Goal: Information Seeking & Learning: Compare options

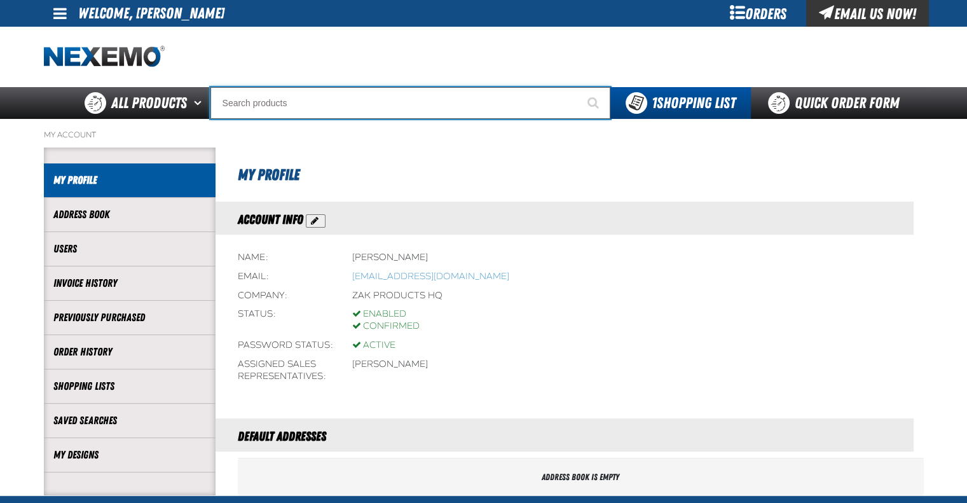
click at [362, 103] on input "Search" at bounding box center [410, 103] width 400 height 32
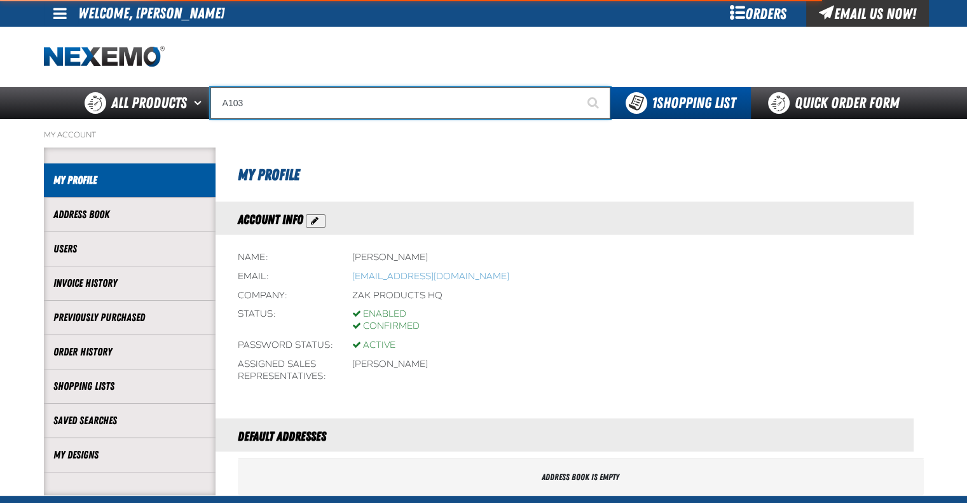
type input "A103"
click at [578, 87] on button "Start Searching" at bounding box center [594, 103] width 32 height 32
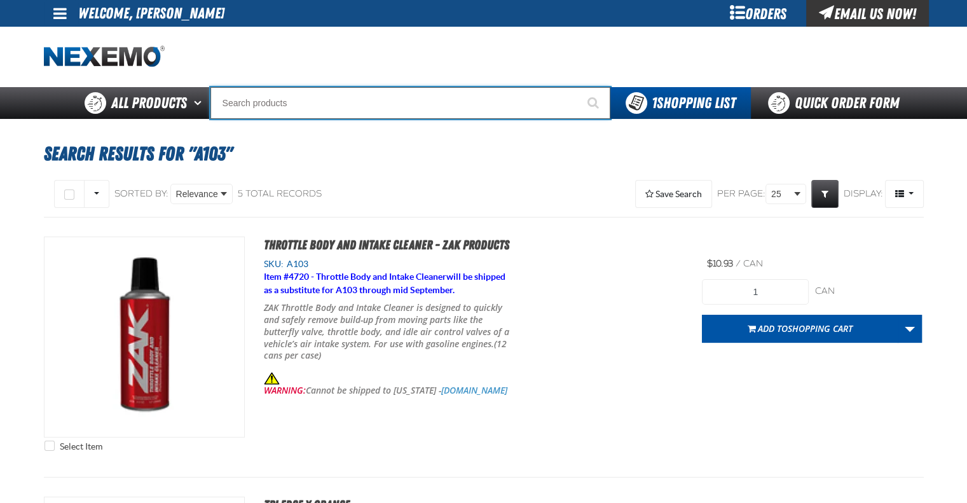
click at [338, 104] on input "Search" at bounding box center [410, 103] width 400 height 32
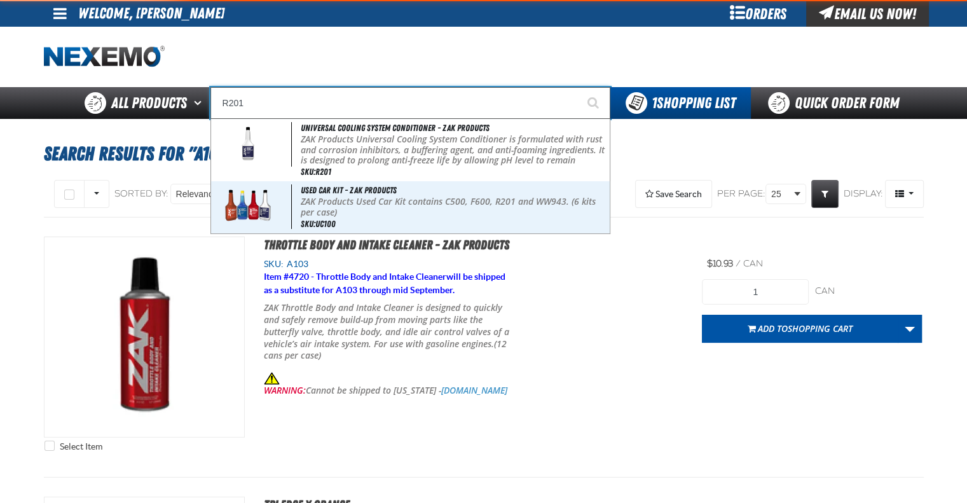
type input "R201"
click at [578, 87] on button "Start Searching" at bounding box center [594, 103] width 32 height 32
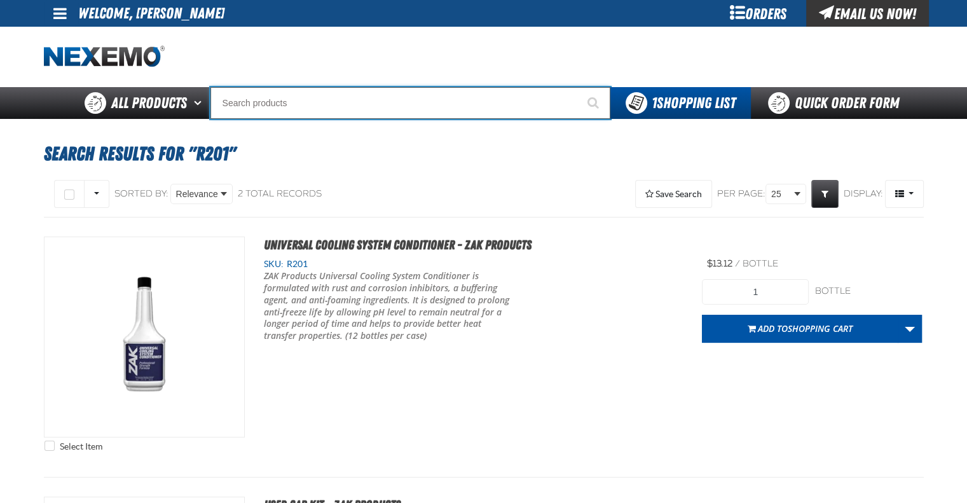
click at [320, 106] on input "Search" at bounding box center [410, 103] width 400 height 32
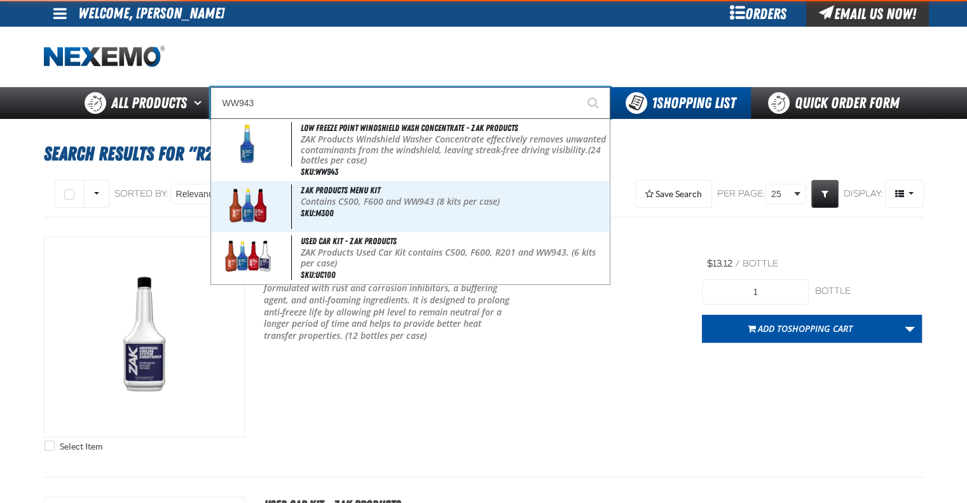
type input "WW943"
click at [578, 87] on button "Start Searching" at bounding box center [594, 103] width 32 height 32
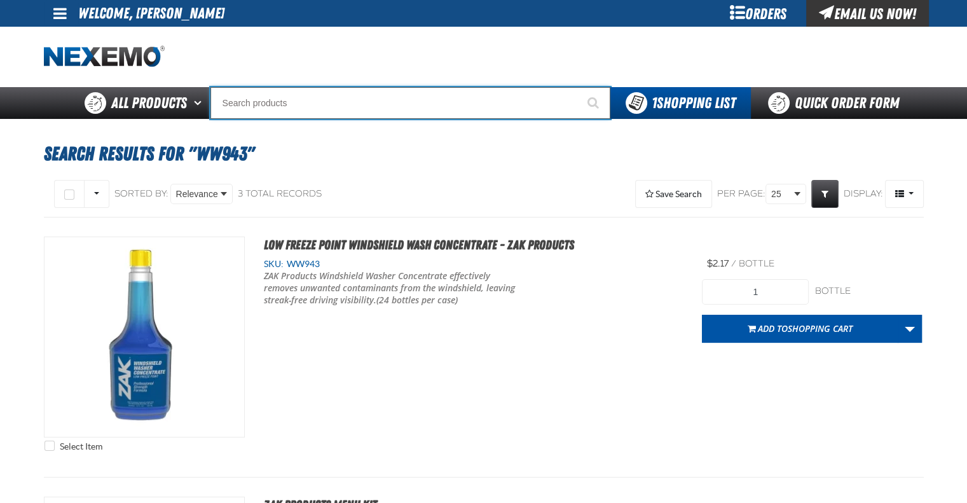
click at [346, 95] on input "Search" at bounding box center [410, 103] width 400 height 32
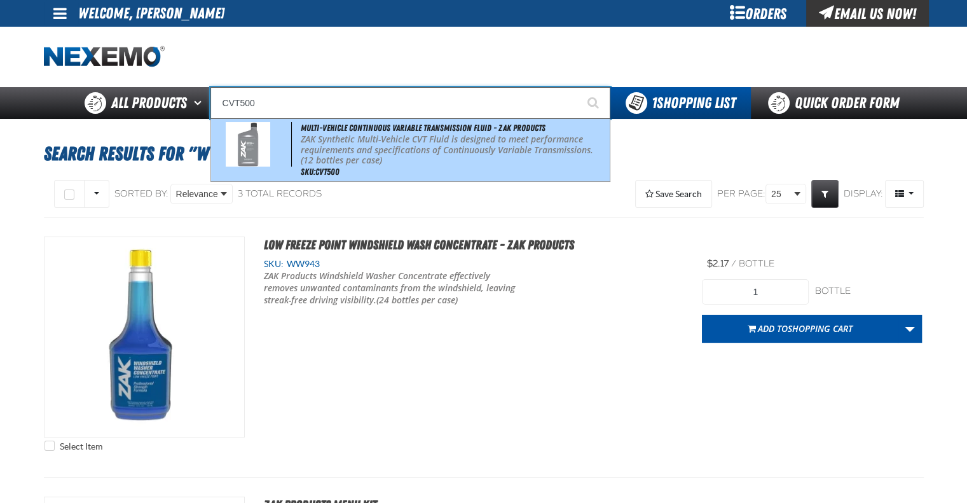
click at [362, 130] on span "Multi-Vehicle Continuous Variable Transmission Fluid - ZAK Products" at bounding box center [423, 128] width 245 height 10
type input "Multi-Vehicle Continuous Variable Transmission Fluid - ZAK Products"
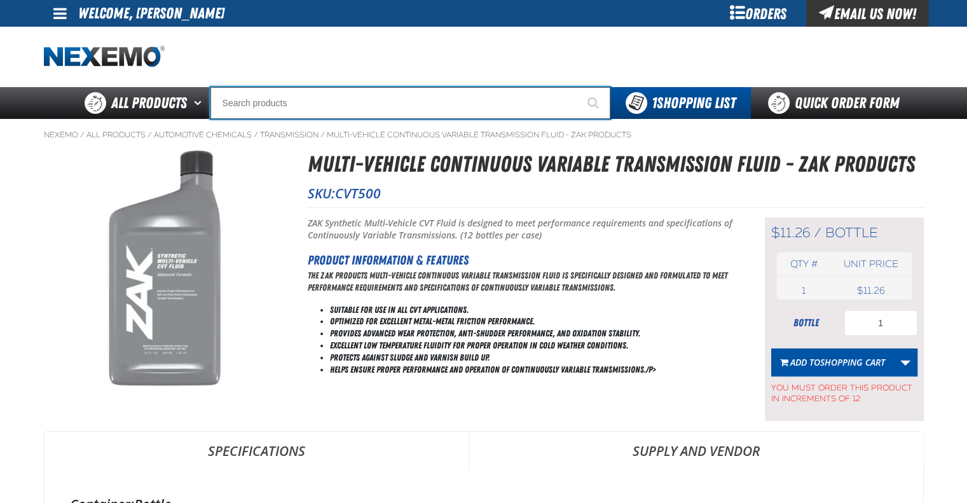
click at [255, 101] on input "Search" at bounding box center [410, 103] width 400 height 32
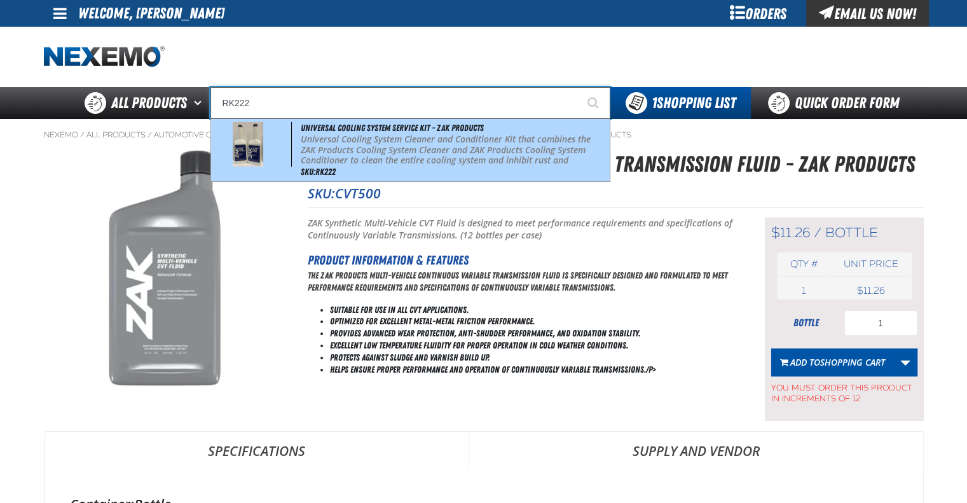
click at [414, 156] on p "Universal Cooling System Cleaner and Conditioner Kit that combines the ZAK Prod…" at bounding box center [454, 155] width 306 height 43
type input "Universal Cooling System Service Kit - ZAK Products"
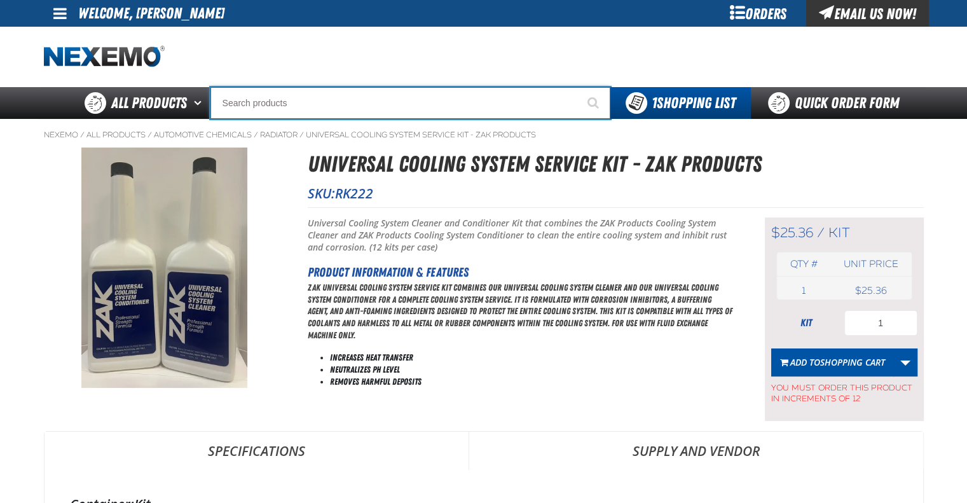
click at [331, 108] on input "Search" at bounding box center [410, 103] width 400 height 32
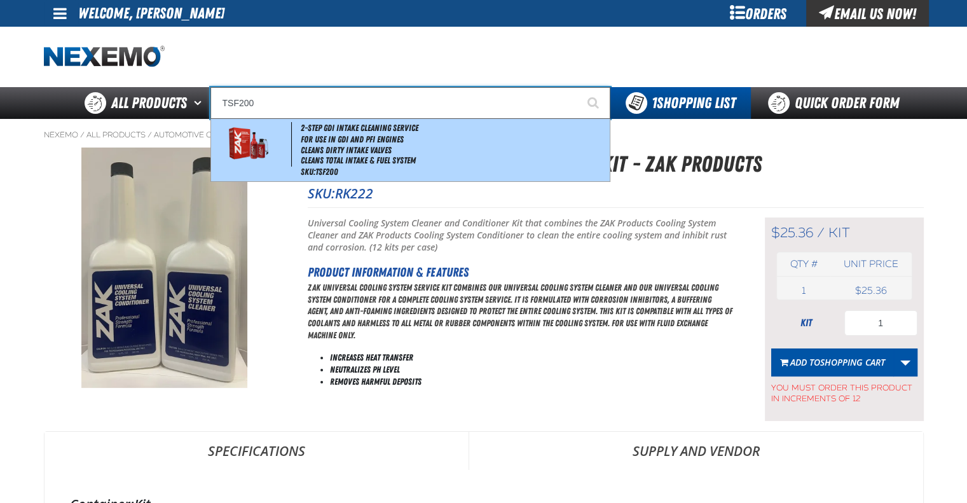
click at [333, 158] on li "Cleans Total Intake & Fuel System" at bounding box center [454, 160] width 306 height 11
type input "2-Step GDI Intake Cleaning Service"
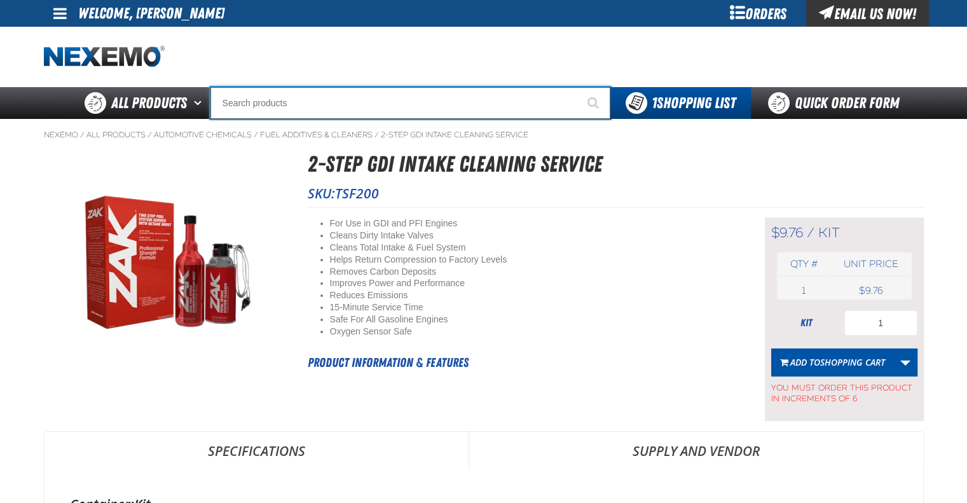
click at [313, 99] on input "Search" at bounding box center [410, 103] width 400 height 32
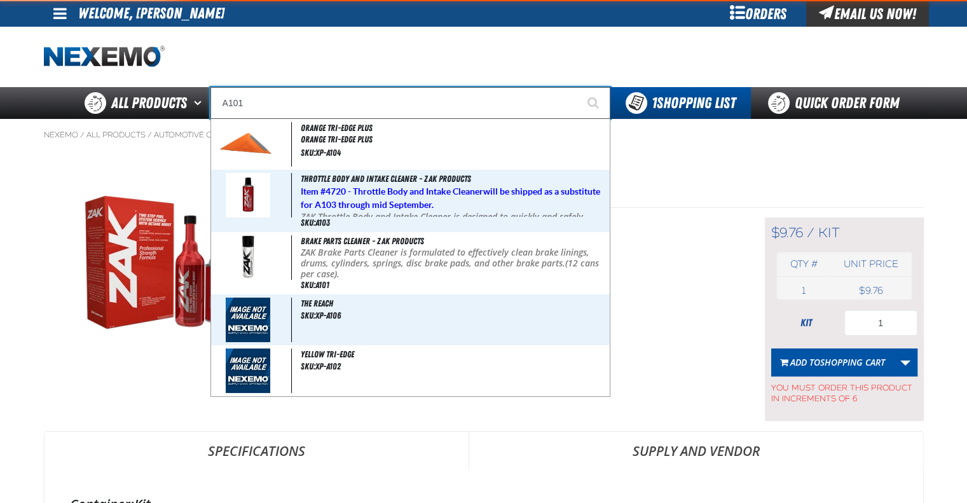
type input "A101"
click at [578, 87] on button "Start Searching" at bounding box center [594, 103] width 32 height 32
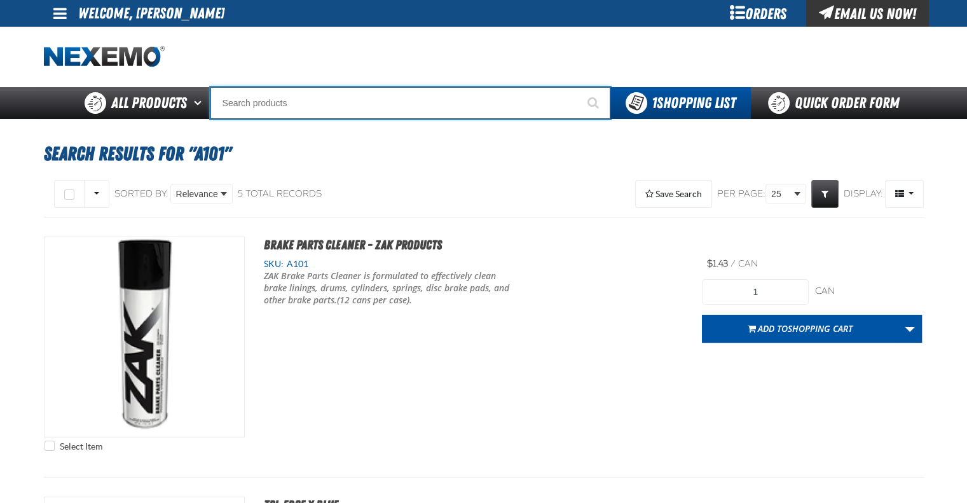
click at [271, 97] on input "Search" at bounding box center [410, 103] width 400 height 32
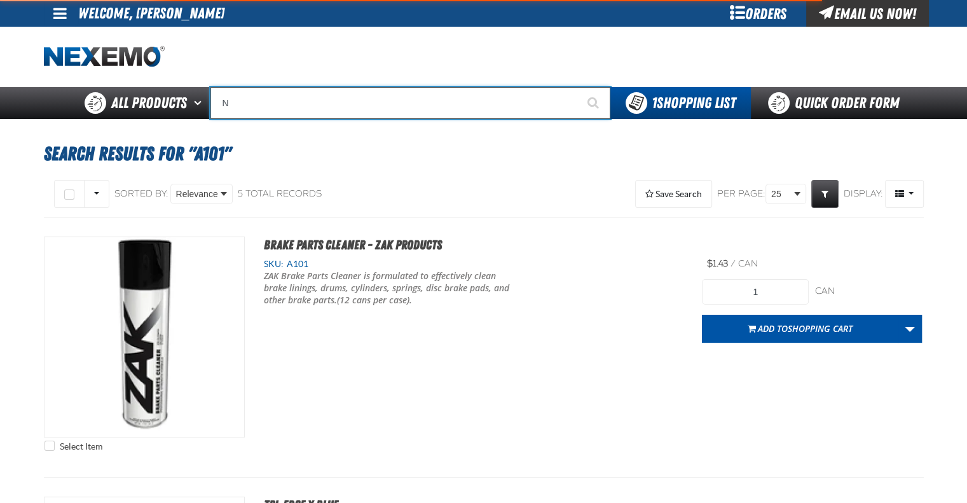
type input "N2"
type input "N2 Nitrogen Installation Kits"
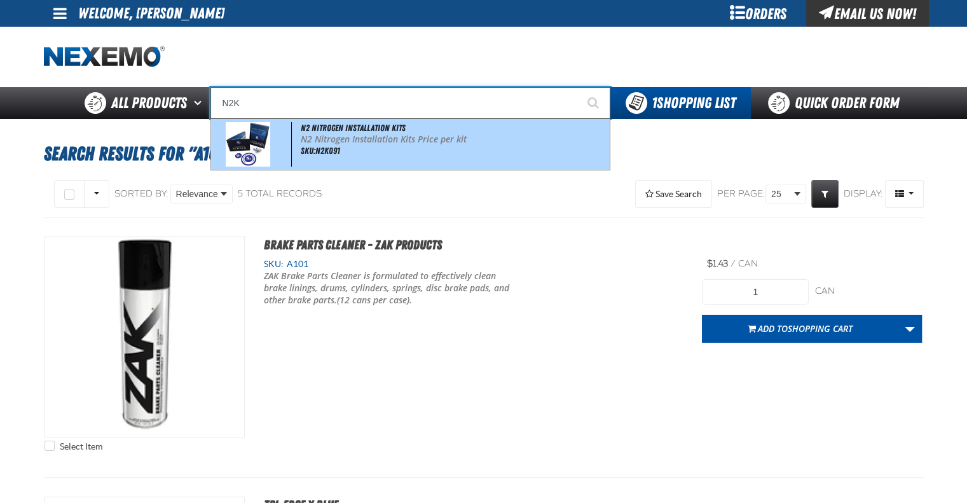
click at [404, 129] on div "N2 Nitrogen Installation Kits N2 Nitrogen Installation Kits Price per kit SKU:N…" at bounding box center [410, 144] width 398 height 51
type input "N2 Nitrogen Installation Kits"
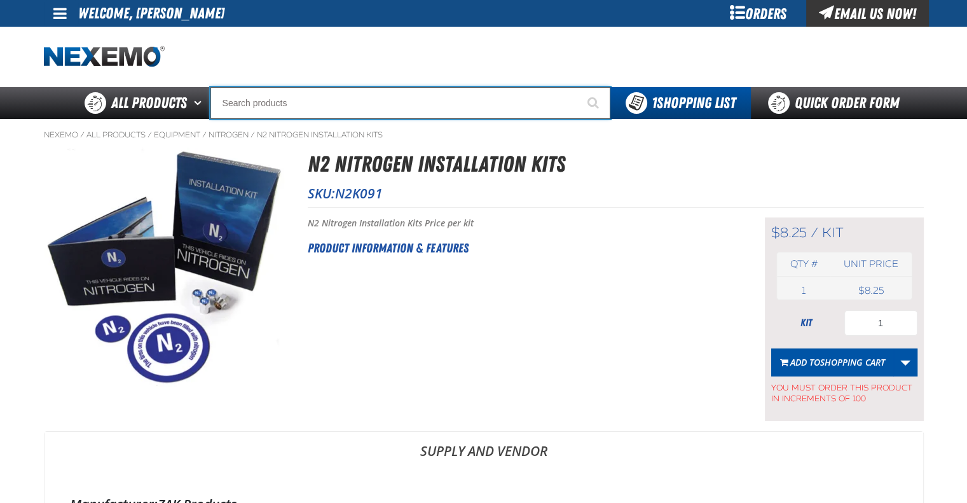
click at [336, 107] on input "Search" at bounding box center [410, 103] width 400 height 32
click at [336, 107] on input "DS100" at bounding box center [410, 103] width 400 height 32
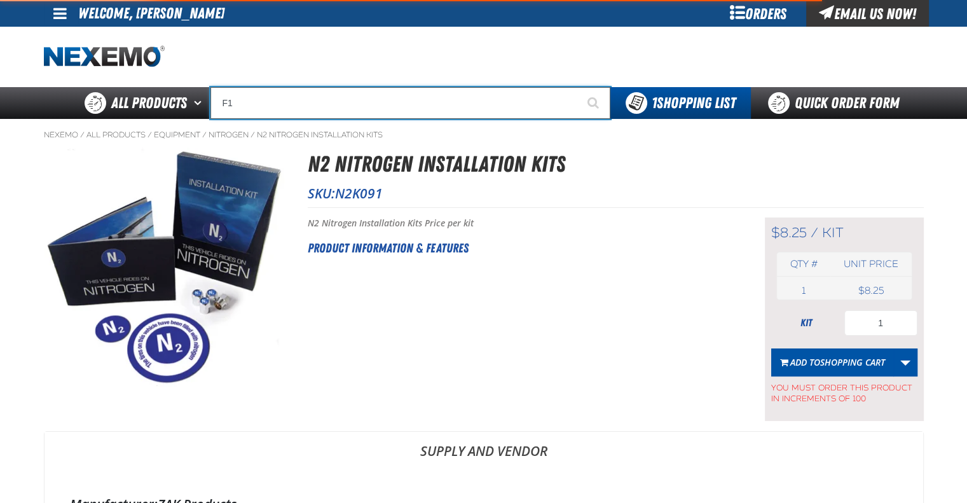
type input "F"
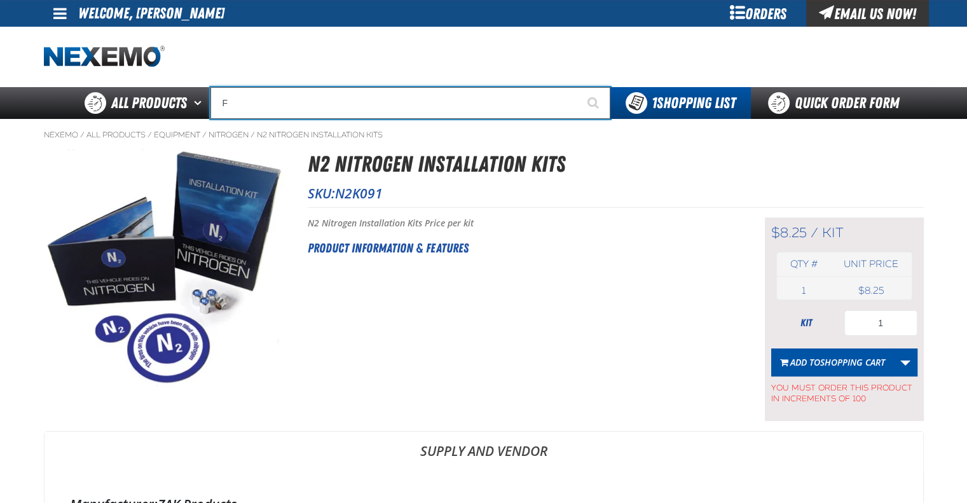
type input "FI"
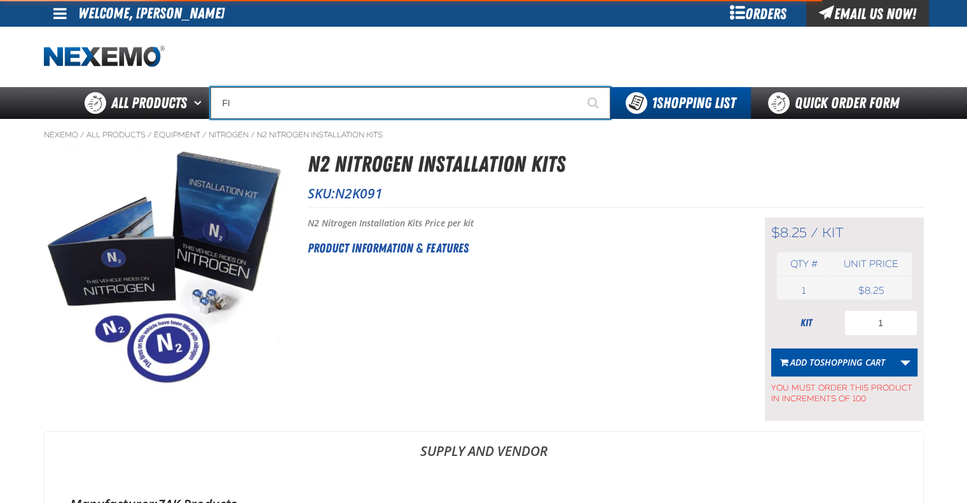
type input "FIAT"
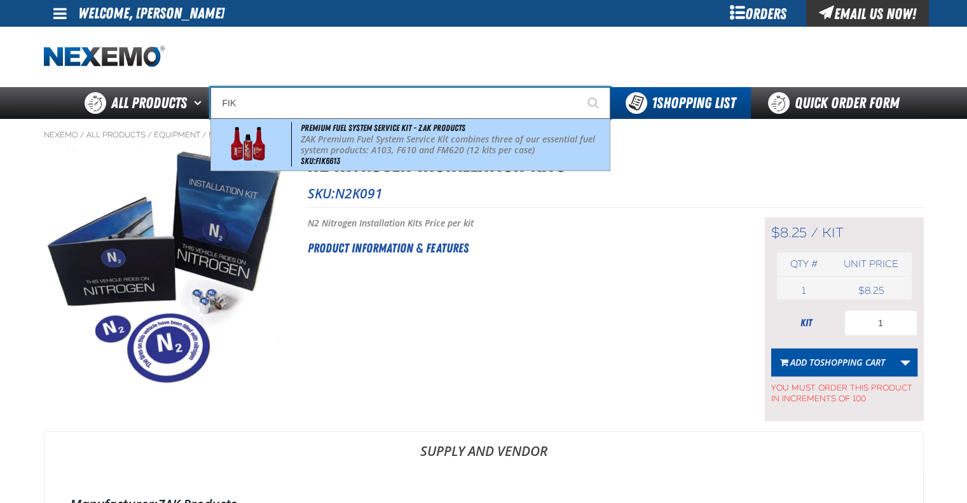
click at [361, 141] on p "ZAK Premium Fuel System Service Kit combines three of our essential fuel system…" at bounding box center [454, 145] width 306 height 22
type input "Premium Fuel System Service Kit - ZAK Products"
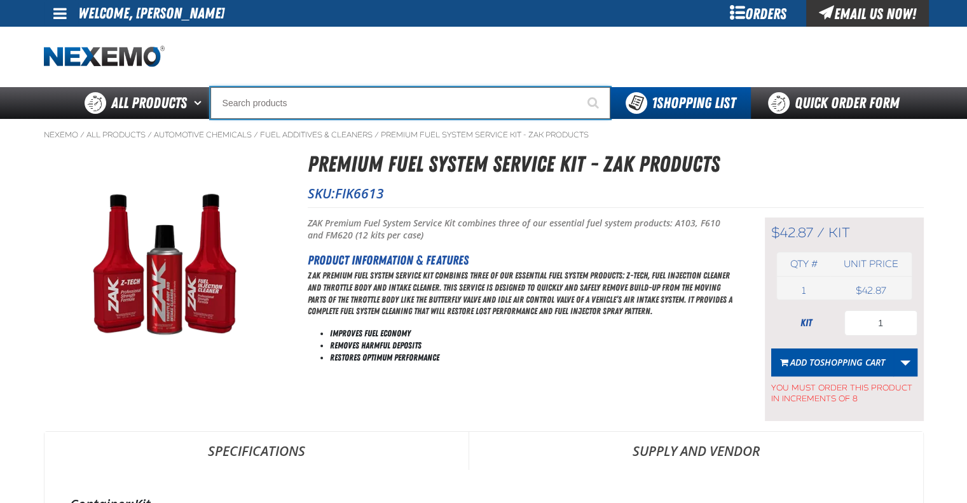
click at [368, 104] on input "Search" at bounding box center [410, 103] width 400 height 32
type input "BK801"
click at [578, 87] on button "Start Searching" at bounding box center [594, 103] width 32 height 32
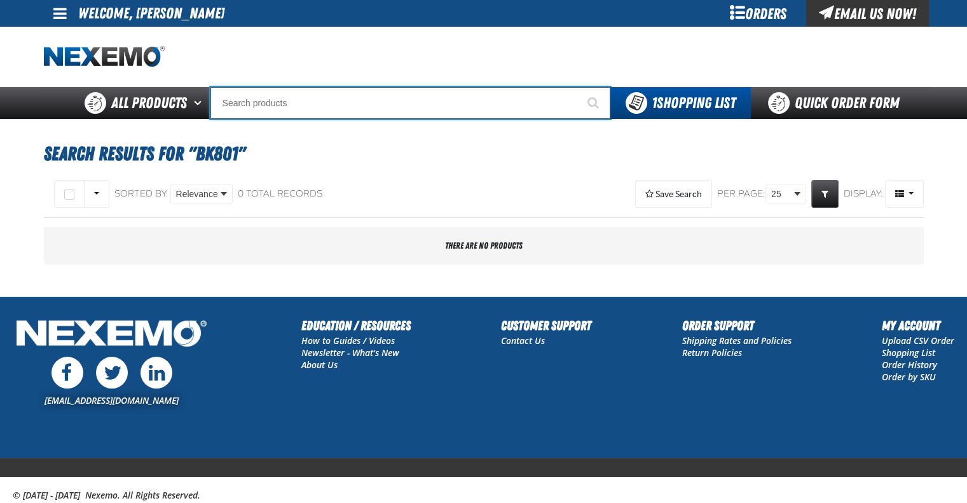
click at [350, 100] on input "Search" at bounding box center [410, 103] width 400 height 32
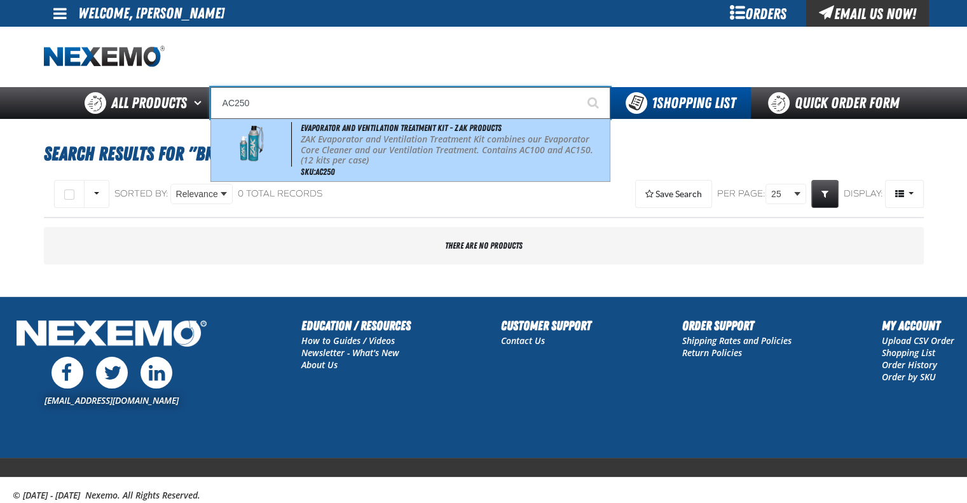
click at [353, 145] on p "ZAK Evaporator and Ventilation Treatment Kit combines our Evaporator Core Clean…" at bounding box center [454, 150] width 306 height 32
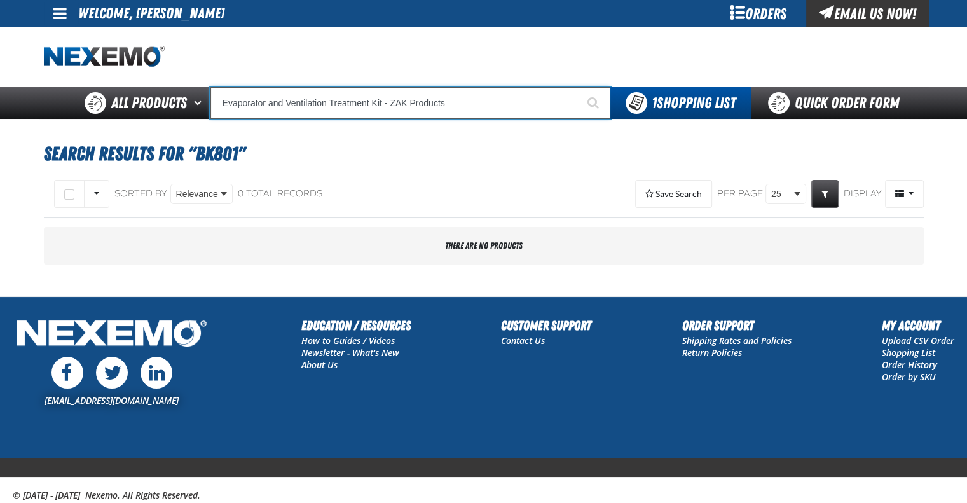
type input "Evaporator and Ventilation Treatment Kit - ZAK Products"
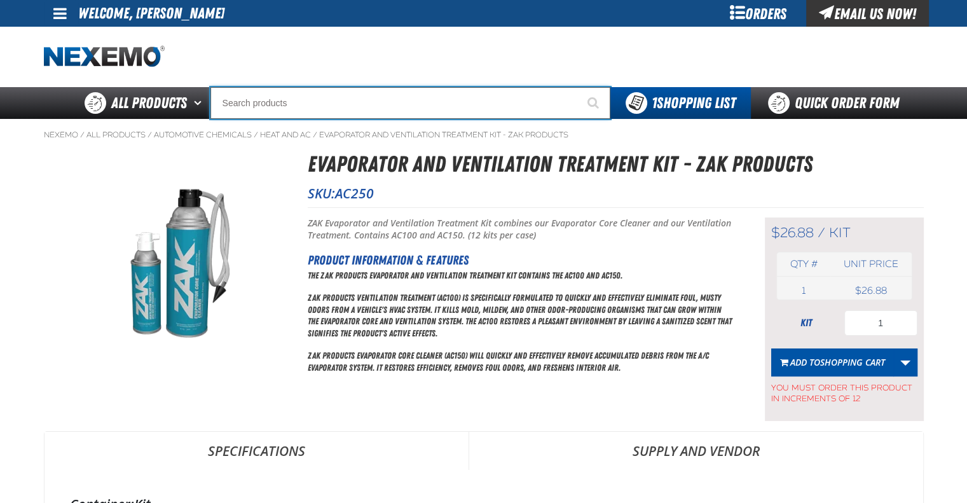
click at [341, 105] on input "Search" at bounding box center [410, 103] width 400 height 32
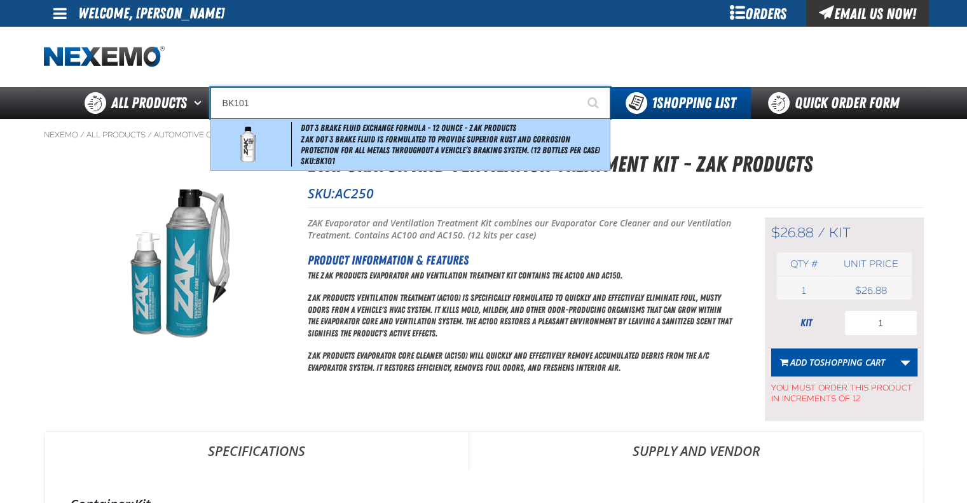
click at [341, 137] on span "ZAK DOT 3 Brake Fluid is formulated to provide superior rust and corrosion prot…" at bounding box center [454, 145] width 306 height 22
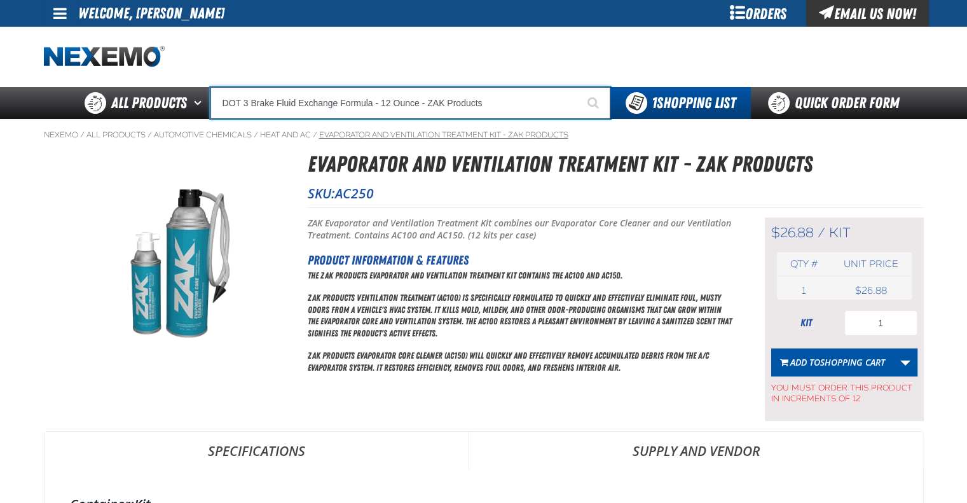
type input "DOT 3 Brake Fluid Exchange Formula - 12 Ounce - ZAK Products"
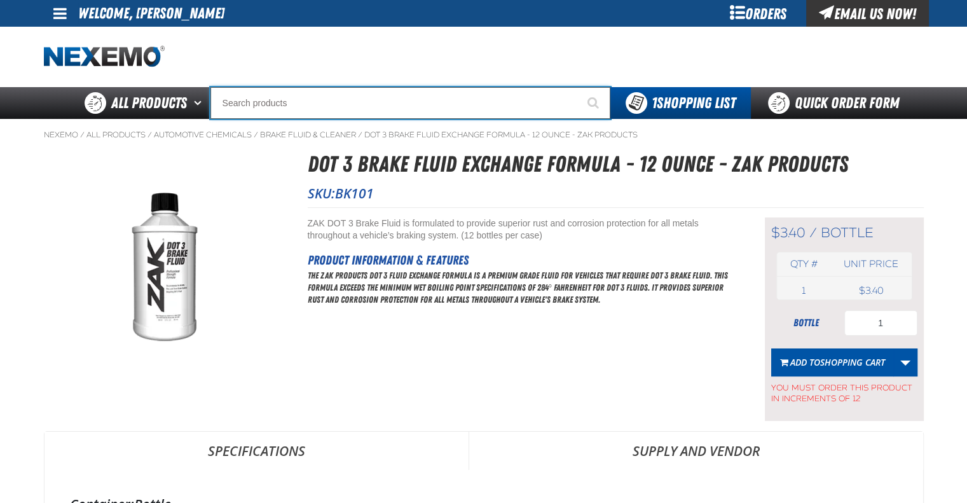
click at [341, 114] on input "Search" at bounding box center [410, 103] width 400 height 32
type input "R"
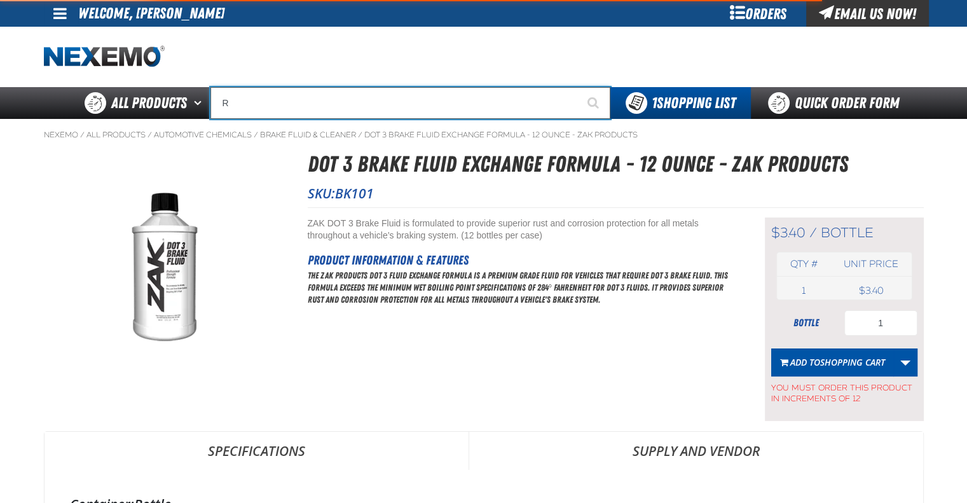
type input "ROADSIDE R"
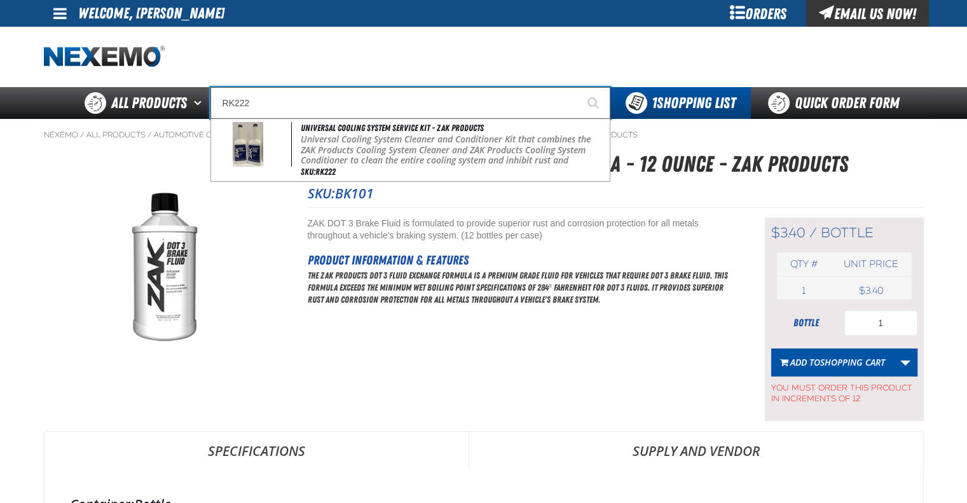
type input "RK222"
click at [578, 87] on button "Start Searching" at bounding box center [594, 103] width 32 height 32
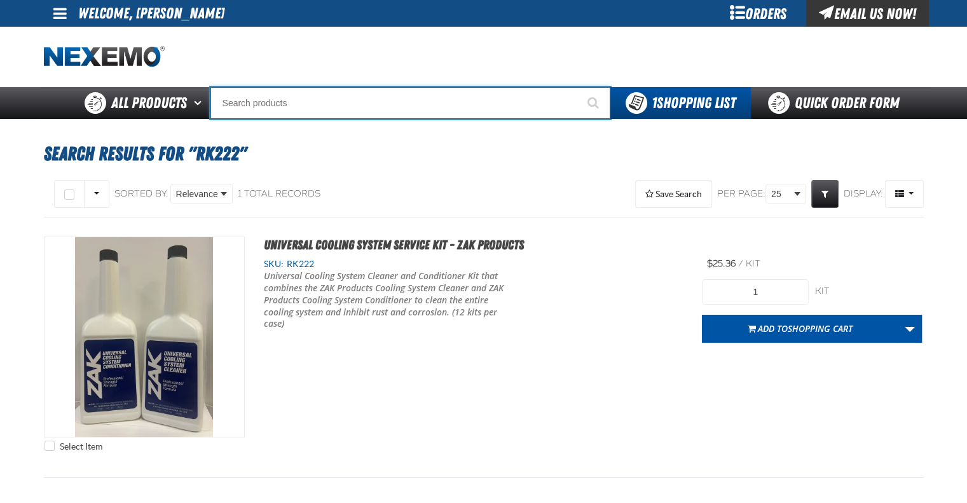
click at [339, 105] on input "Search" at bounding box center [410, 103] width 400 height 32
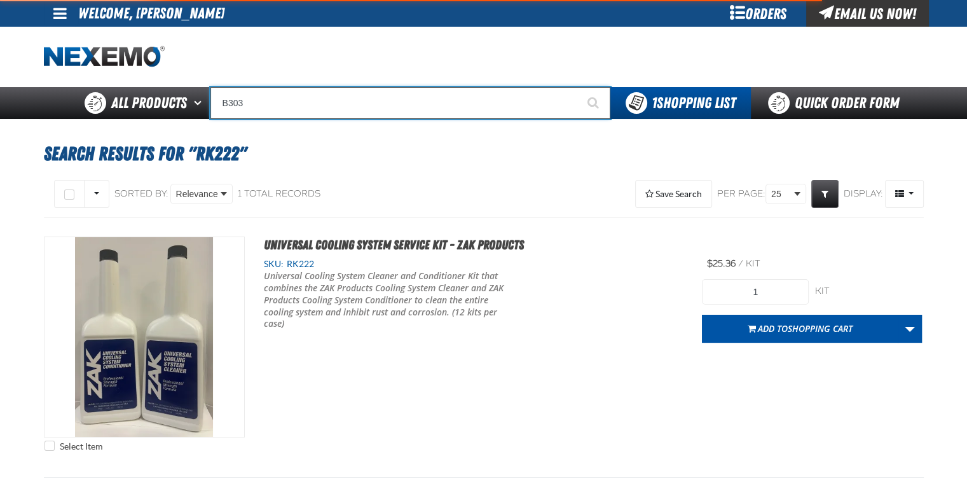
type input "B303"
click at [578, 87] on button "Start Searching" at bounding box center [594, 103] width 32 height 32
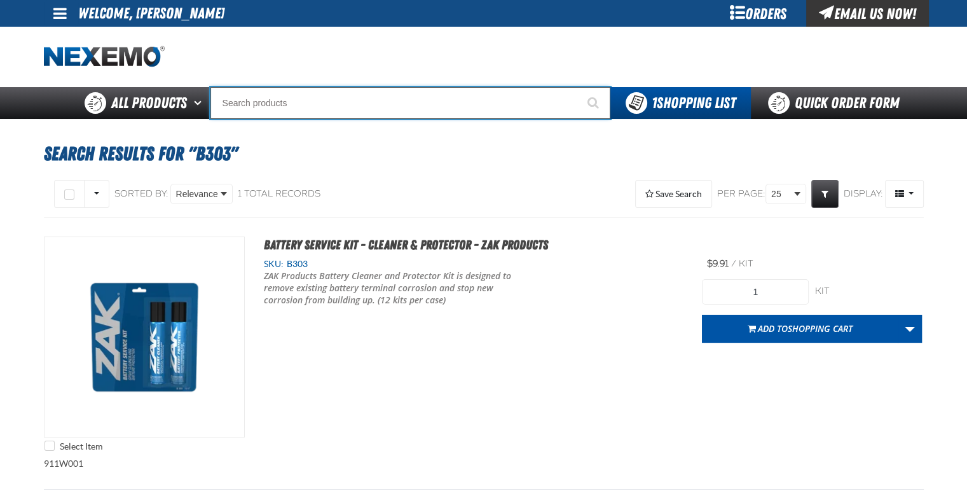
click at [339, 106] on input "Search" at bounding box center [410, 103] width 400 height 32
click at [297, 105] on input "BK200" at bounding box center [410, 103] width 400 height 32
type input "R"
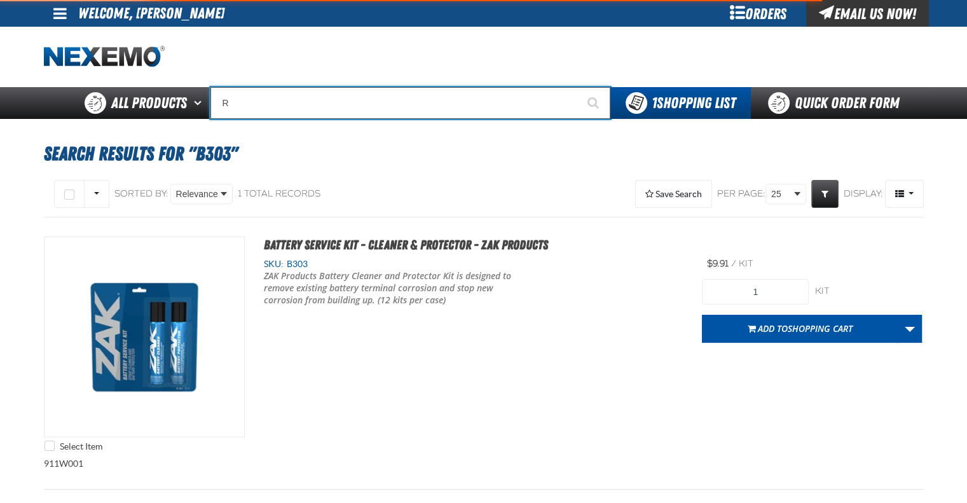
type input "ROADSIDE R"
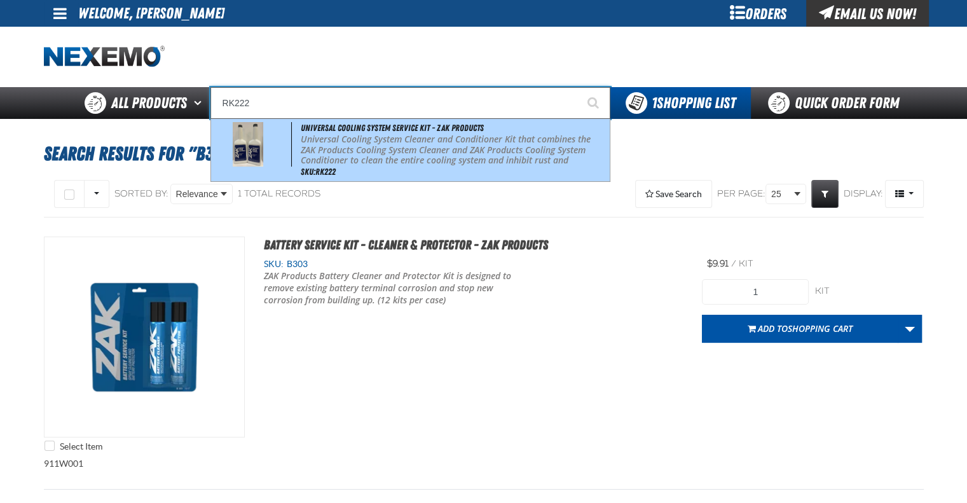
click at [320, 139] on p "Universal Cooling System Cleaner and Conditioner Kit that combines the ZAK Prod…" at bounding box center [454, 155] width 306 height 43
type input "Universal Cooling System Service Kit - ZAK Products"
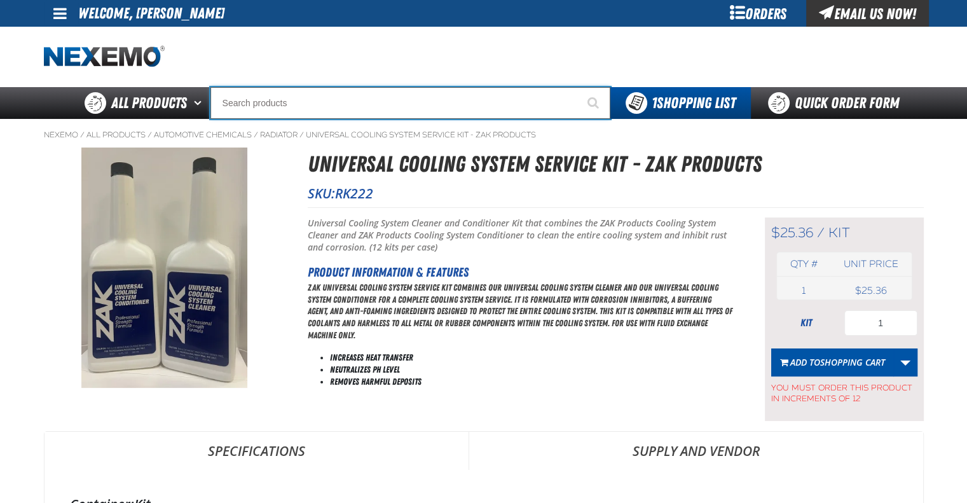
click at [304, 97] on input "Search" at bounding box center [410, 103] width 400 height 32
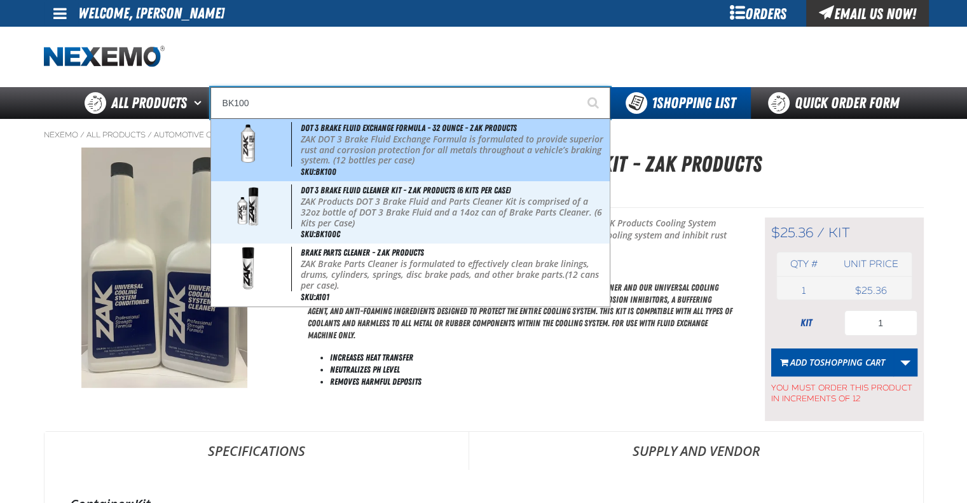
click at [332, 136] on p "ZAK DOT 3 Brake Fluid Exchange Formula is formulated to provide superior rust a…" at bounding box center [454, 150] width 306 height 32
type input "DOT 3 Brake Fluid Exchange Formula - 32 Ounce - ZAK Products"
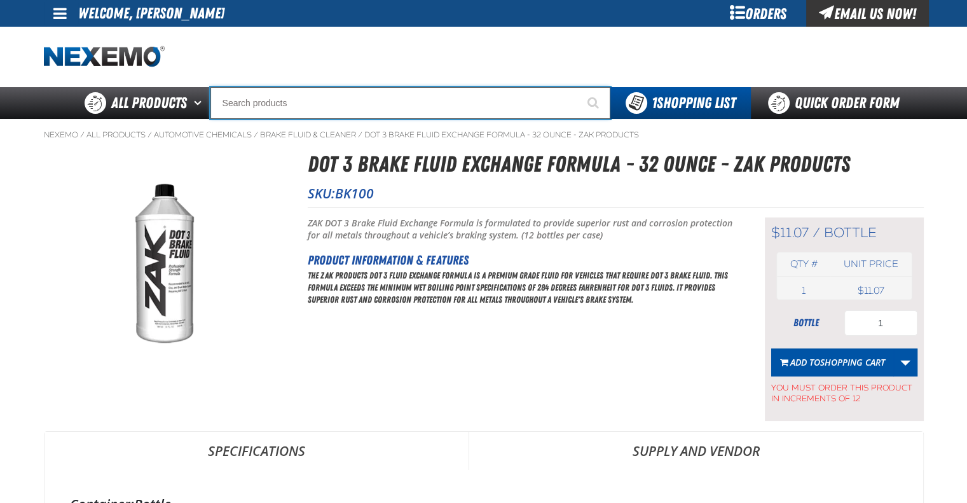
click at [354, 99] on input "Search" at bounding box center [410, 103] width 400 height 32
type input "R"
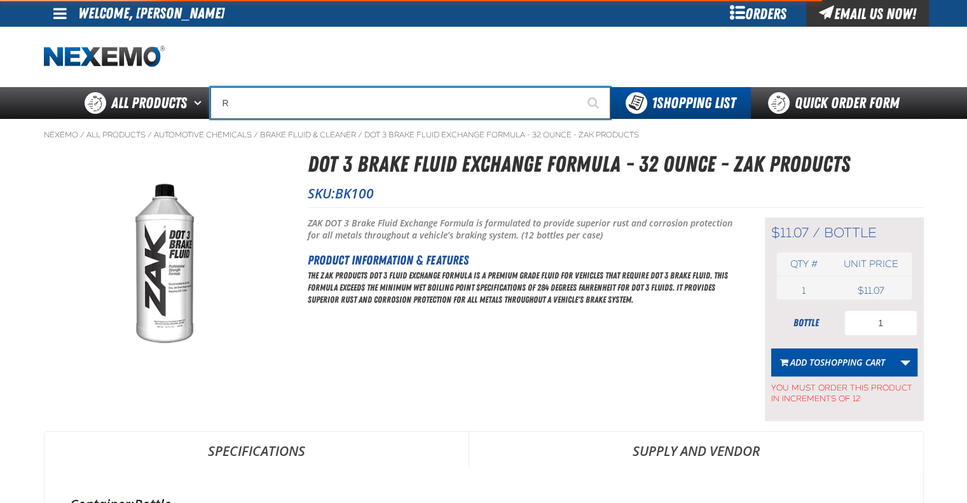
type input "ROADSIDE R"
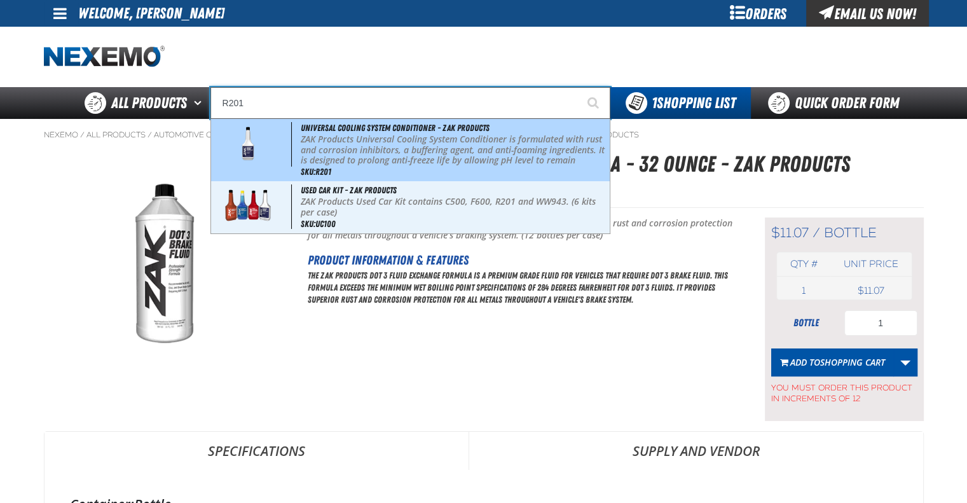
click at [358, 143] on p "ZAK Products Universal Cooling System Conditioner is formulated with rust and c…" at bounding box center [454, 160] width 306 height 53
type input "Universal Cooling System Conditioner - ZAK Products"
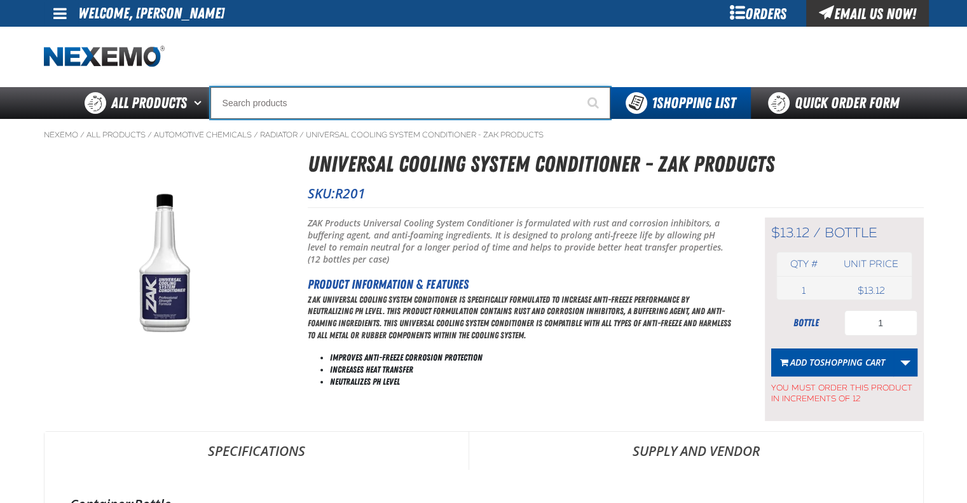
click at [374, 101] on input "Search" at bounding box center [410, 103] width 400 height 32
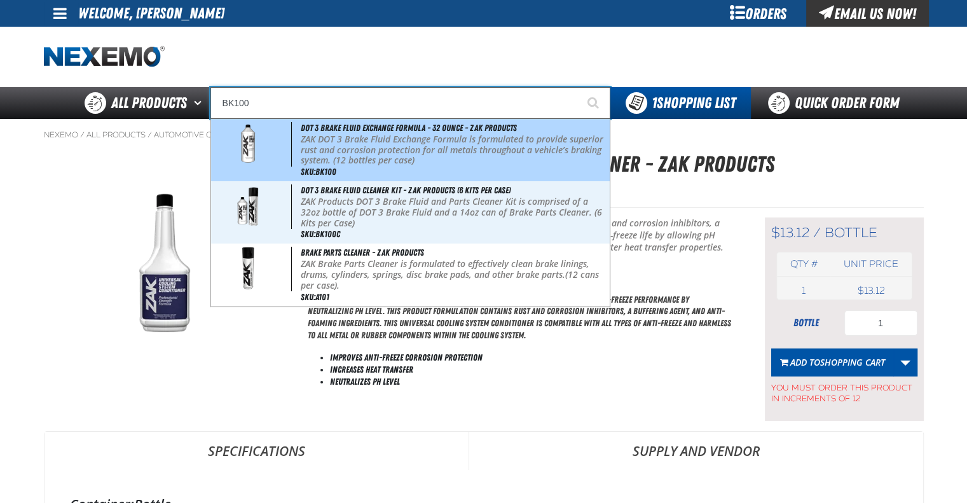
click at [381, 157] on p "ZAK DOT 3 Brake Fluid Exchange Formula is formulated to provide superior rust a…" at bounding box center [454, 150] width 306 height 32
type input "DOT 3 Brake Fluid Exchange Formula - 32 Ounce - ZAK Products"
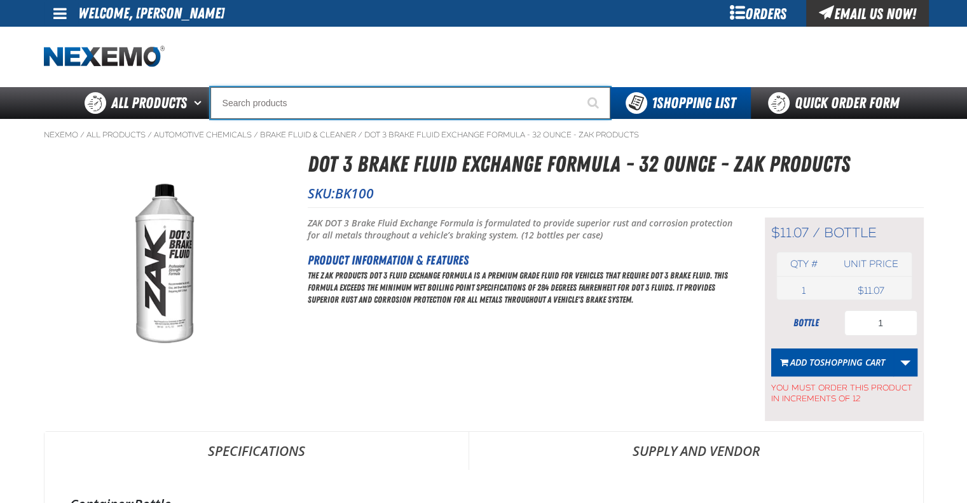
click at [386, 99] on input "Search" at bounding box center [410, 103] width 400 height 32
click at [386, 99] on input "C500" at bounding box center [410, 103] width 400 height 32
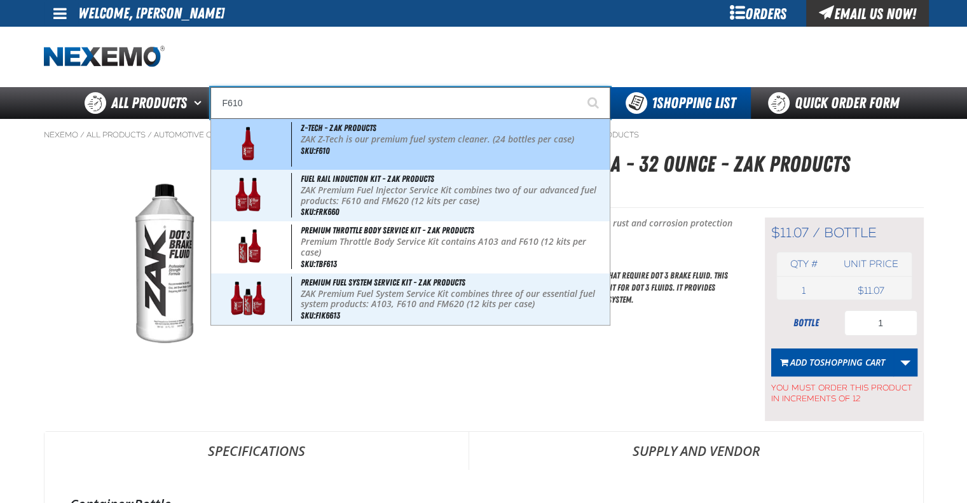
click at [389, 130] on div "Z-Tech - ZAK Products ZAK Z-Tech is our premium fuel system cleaner. (24 bottle…" at bounding box center [410, 144] width 398 height 51
type input "Z-Tech - ZAK Products"
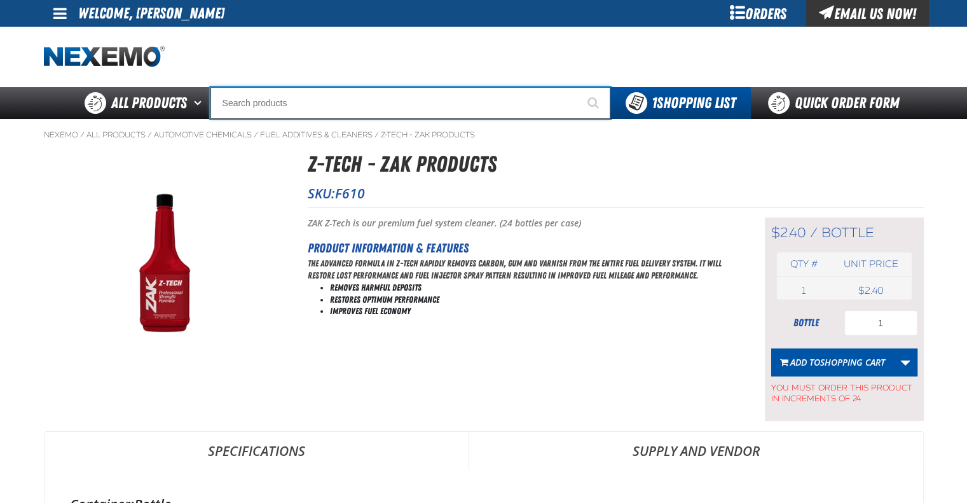
click at [396, 98] on input "Search" at bounding box center [410, 103] width 400 height 32
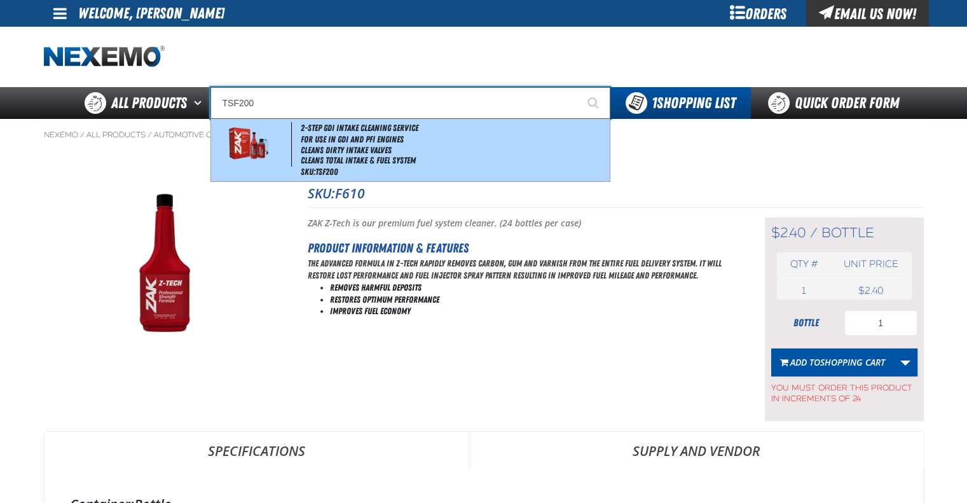
click at [391, 141] on li "For Use in GDI and PFI Engines" at bounding box center [454, 139] width 306 height 11
type input "2-Step GDI Intake Cleaning Service"
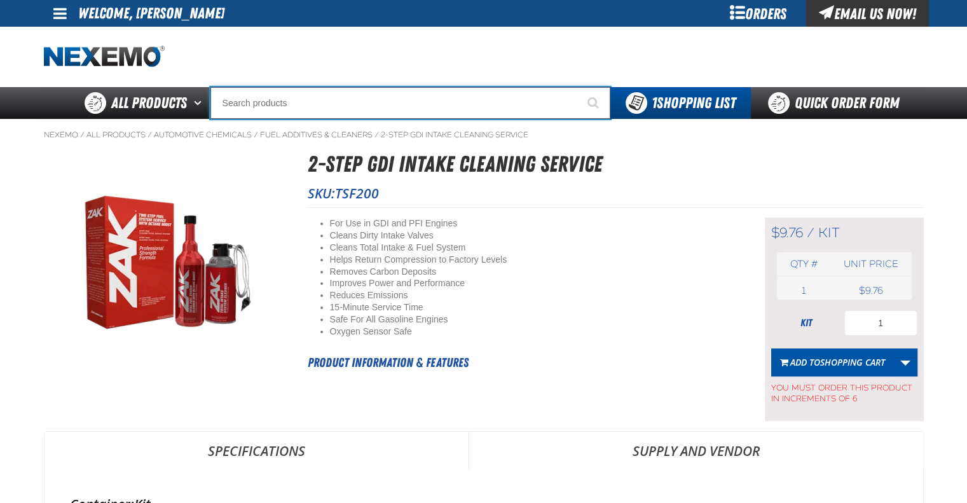
click at [318, 99] on input "Search" at bounding box center [410, 103] width 400 height 32
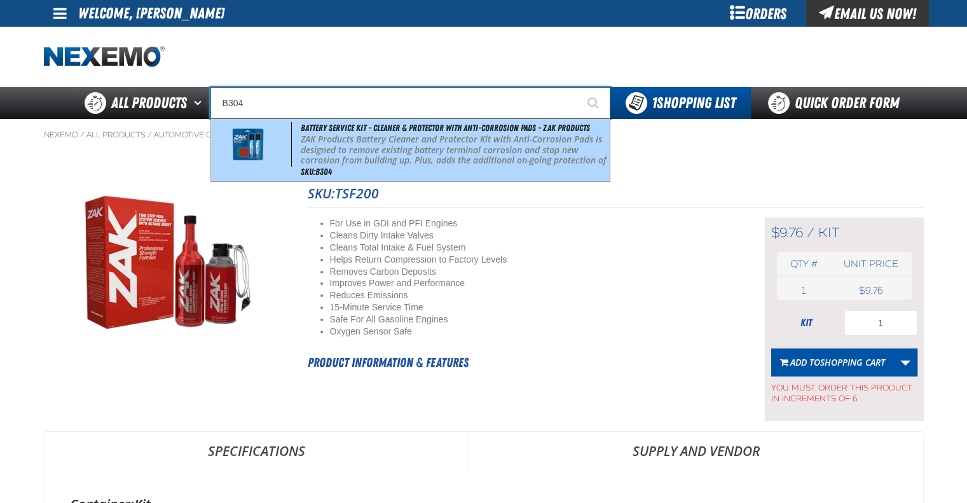
click at [345, 142] on p "ZAK Products Battery Cleaner and Protector Kit with Anti-Corrosion Pads is desi…" at bounding box center [454, 155] width 306 height 43
type input "Battery Service Kit - Cleaner & Protector with Anti-Corrosion Pads - ZAK Produc…"
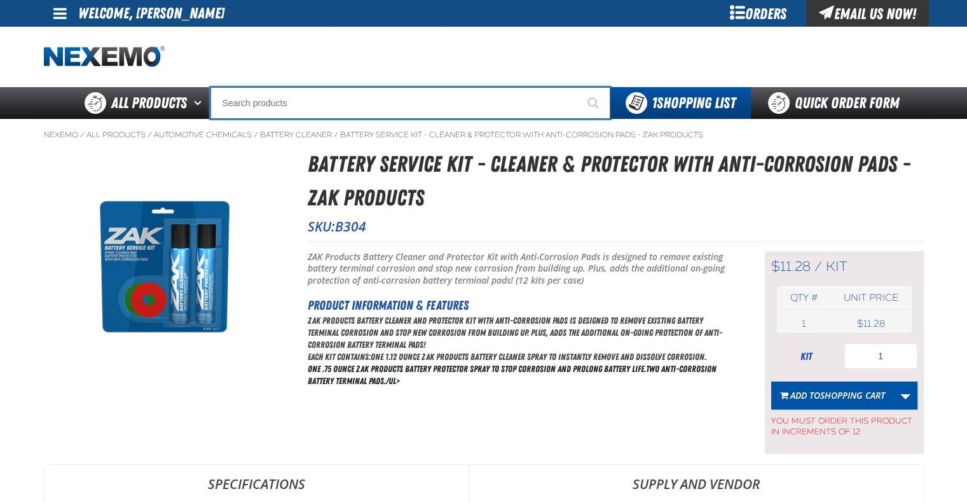
click at [365, 102] on input "Search" at bounding box center [410, 103] width 400 height 32
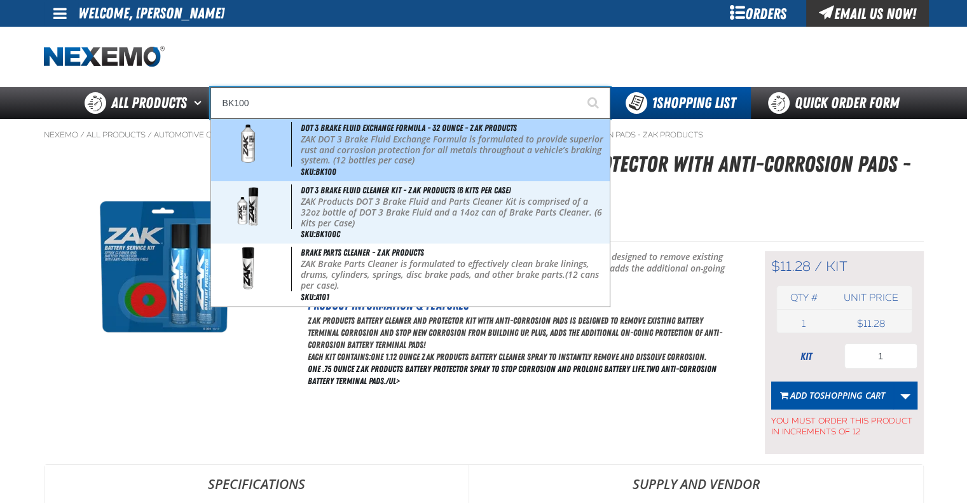
click at [372, 139] on p "ZAK DOT 3 Brake Fluid Exchange Formula is formulated to provide superior rust a…" at bounding box center [454, 150] width 306 height 32
type input "DOT 3 Brake Fluid Exchange Formula - 32 Ounce - ZAK Products"
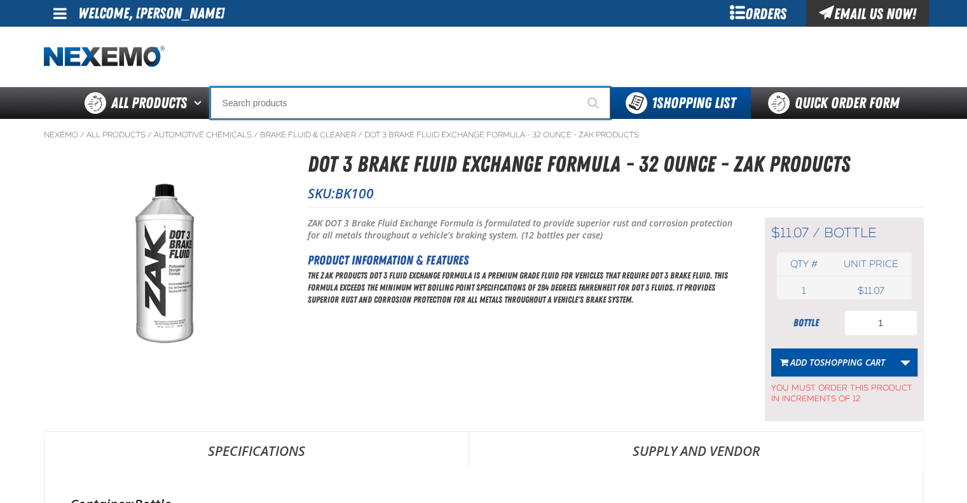
click at [350, 104] on input "Search" at bounding box center [410, 103] width 400 height 32
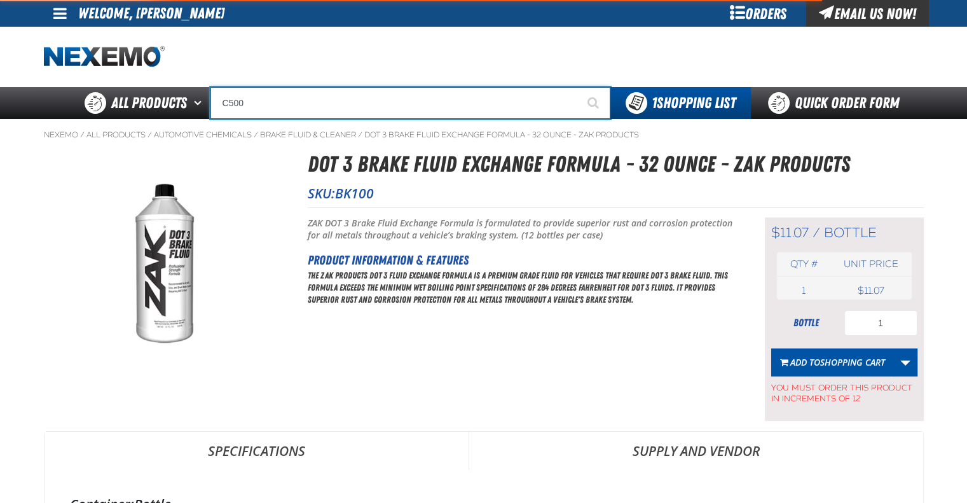
type input "C500"
click at [578, 87] on button "Start Searching" at bounding box center [594, 103] width 32 height 32
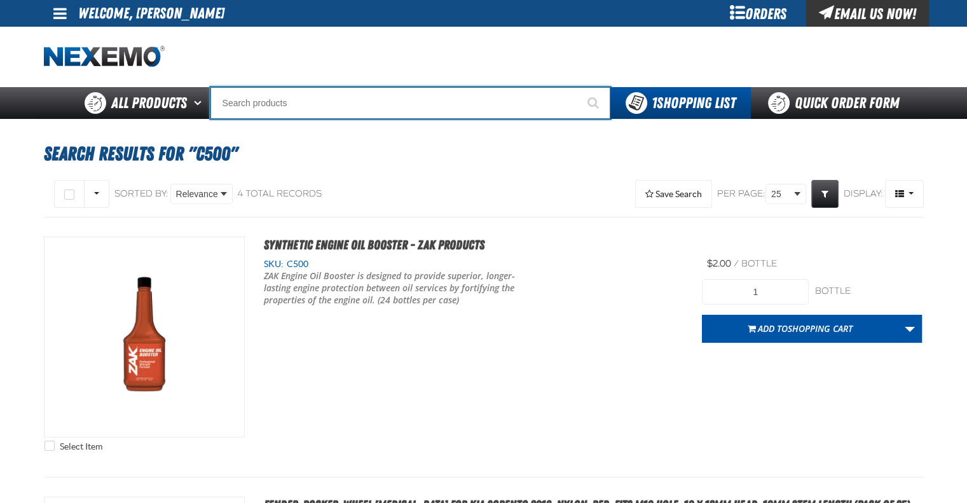
click at [345, 109] on input "Search" at bounding box center [410, 103] width 400 height 32
type input "R"
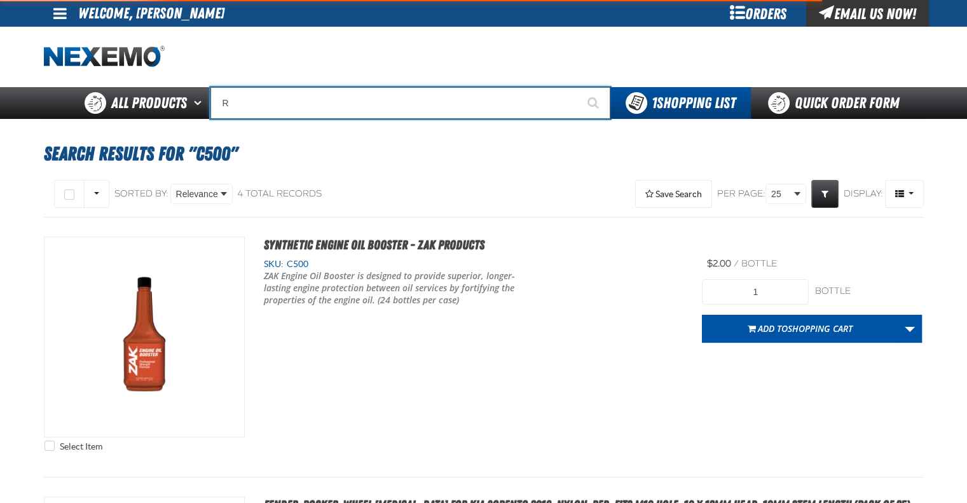
type input "ROADSIDE R"
type input "R"
type input "ROADSIDE R"
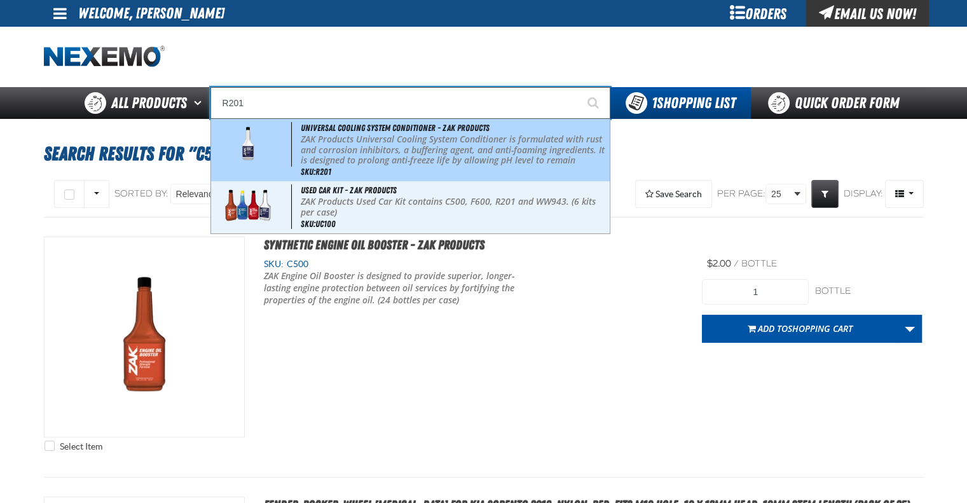
click at [355, 160] on p "ZAK Products Universal Cooling System Conditioner is formulated with rust and c…" at bounding box center [454, 160] width 306 height 53
type input "Universal Cooling System Conditioner - ZAK Products"
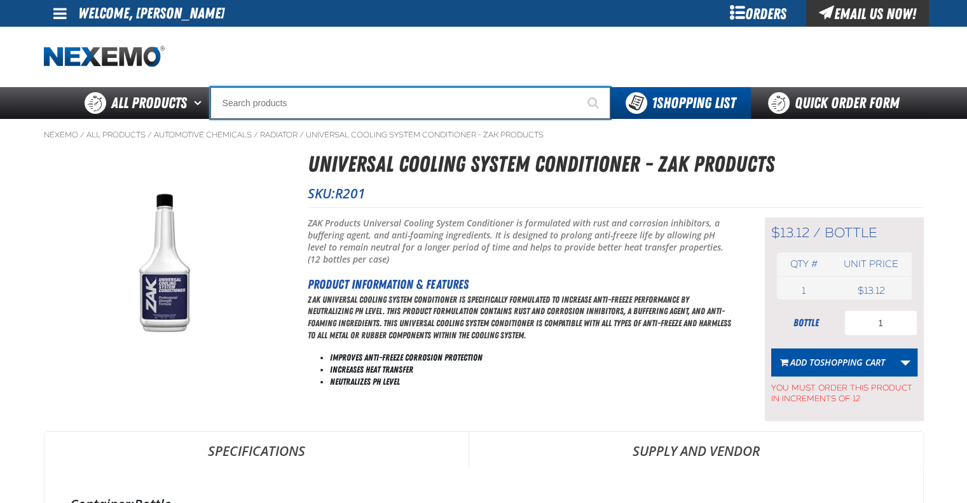
click at [316, 109] on input "Search" at bounding box center [410, 103] width 400 height 32
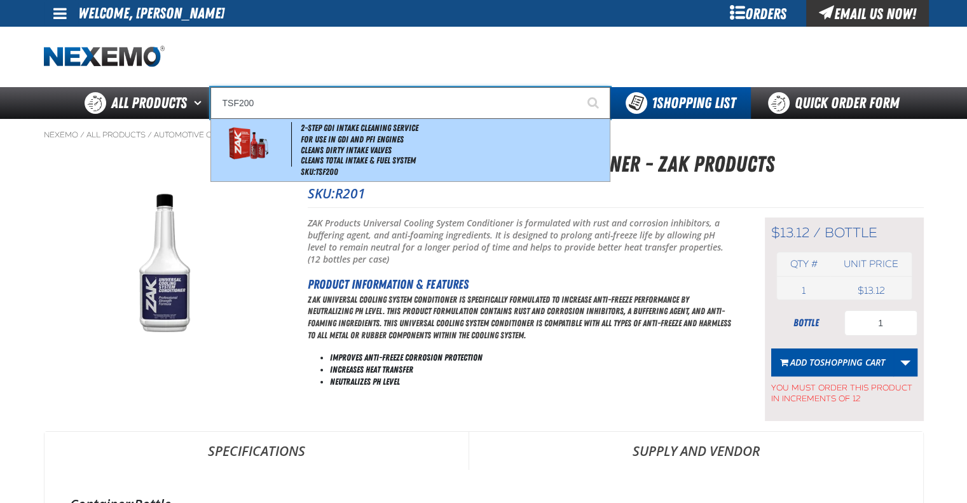
click at [338, 136] on li "For Use in GDI and PFI Engines" at bounding box center [454, 139] width 306 height 11
type input "2-Step GDI Intake Cleaning Service"
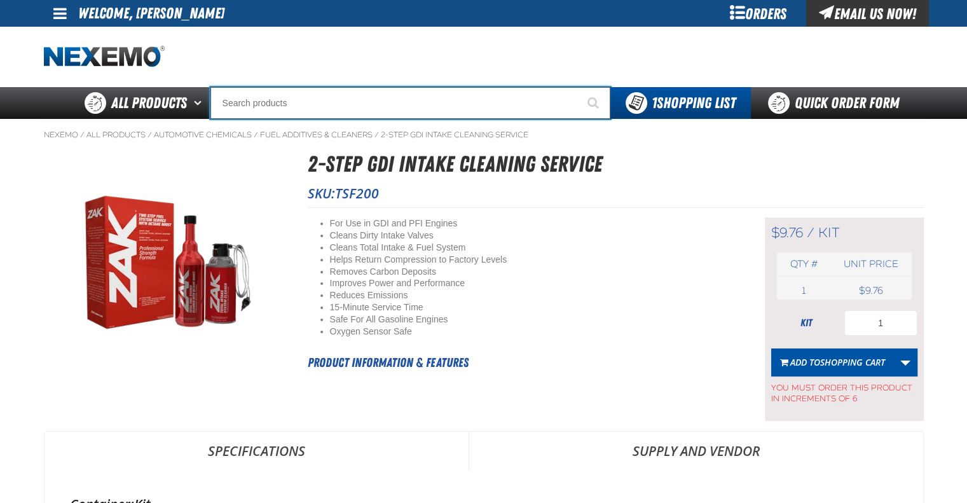
click at [324, 93] on input "Search" at bounding box center [410, 103] width 400 height 32
type input "UC"
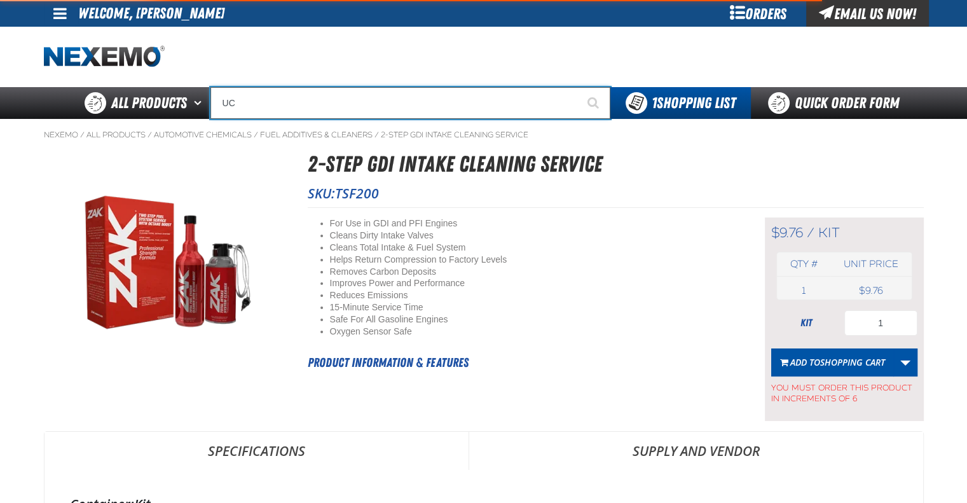
type input "UC RED"
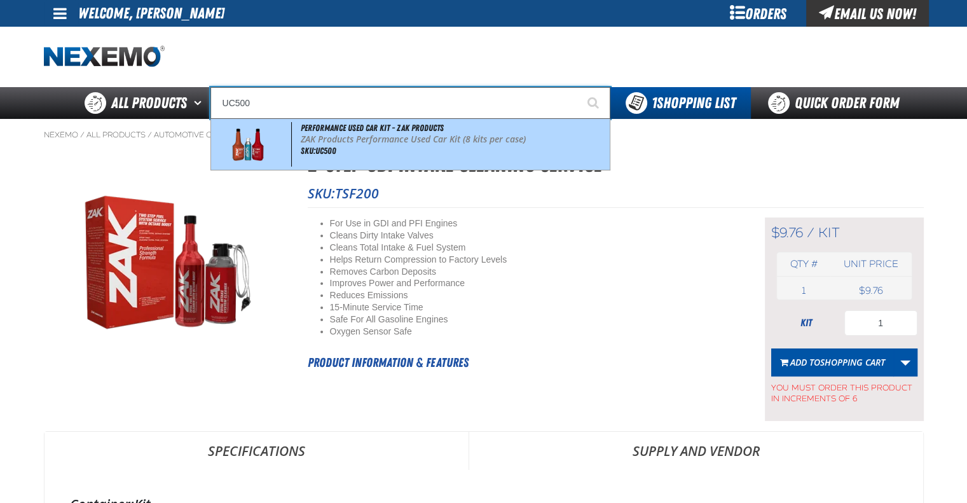
click at [367, 152] on div "Performance Used Car Kit - ZAK Products ZAK Products Performance Used Car Kit (…" at bounding box center [410, 144] width 398 height 51
type input "Performance Used Car Kit - ZAK Products"
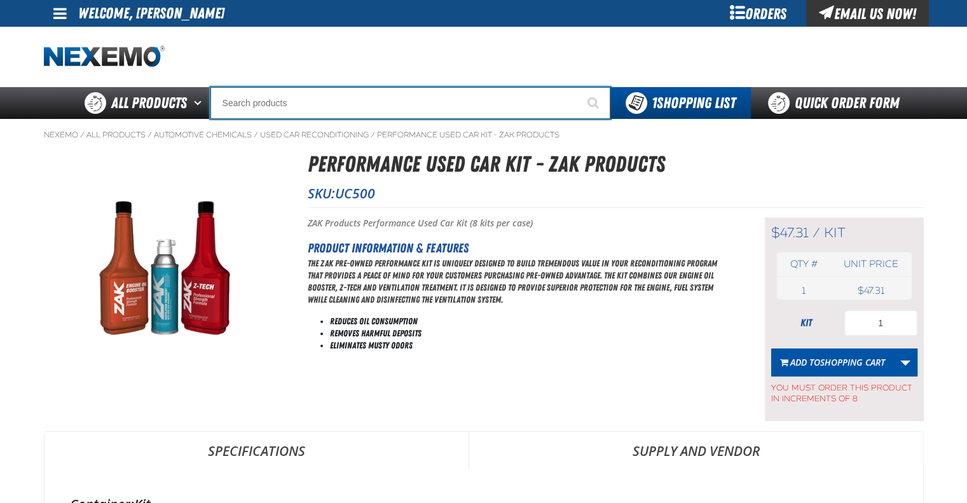
click at [293, 95] on input "Search" at bounding box center [410, 103] width 400 height 32
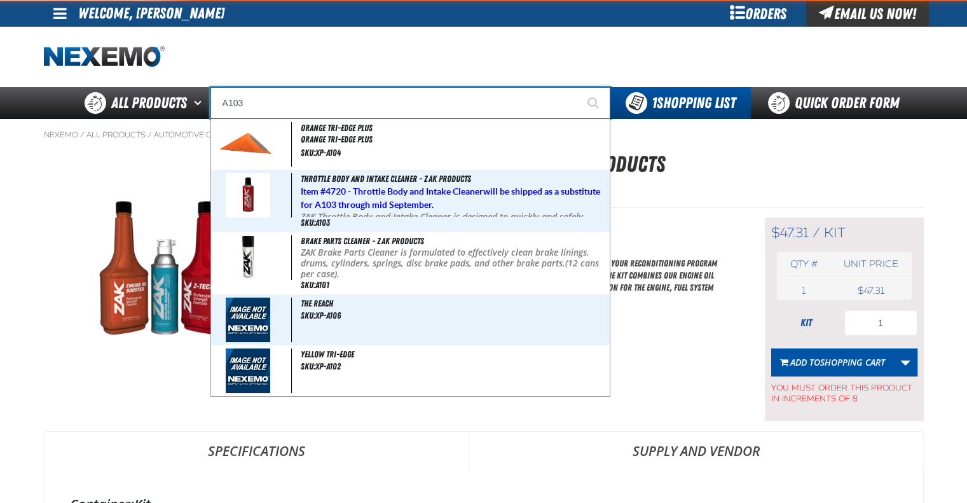
type input "A103"
click at [578, 87] on button "Start Searching" at bounding box center [594, 103] width 32 height 32
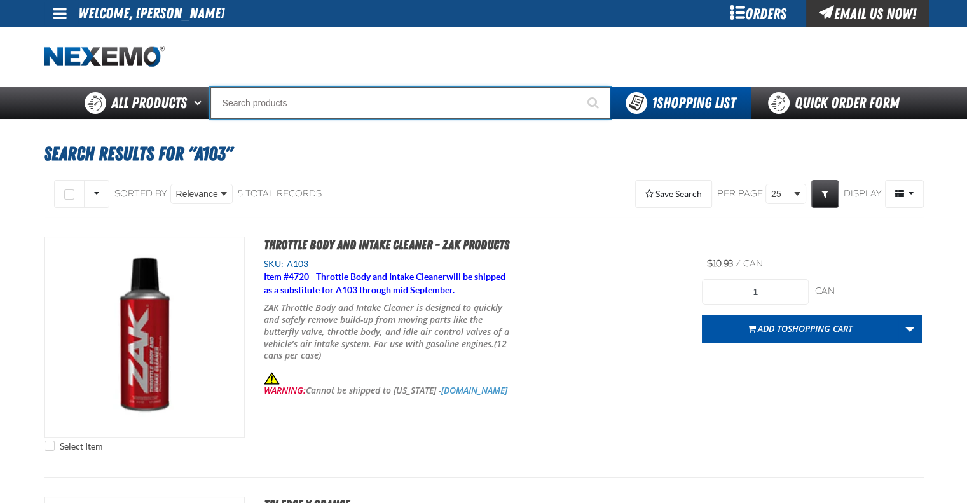
click at [333, 92] on input "Search" at bounding box center [410, 103] width 400 height 32
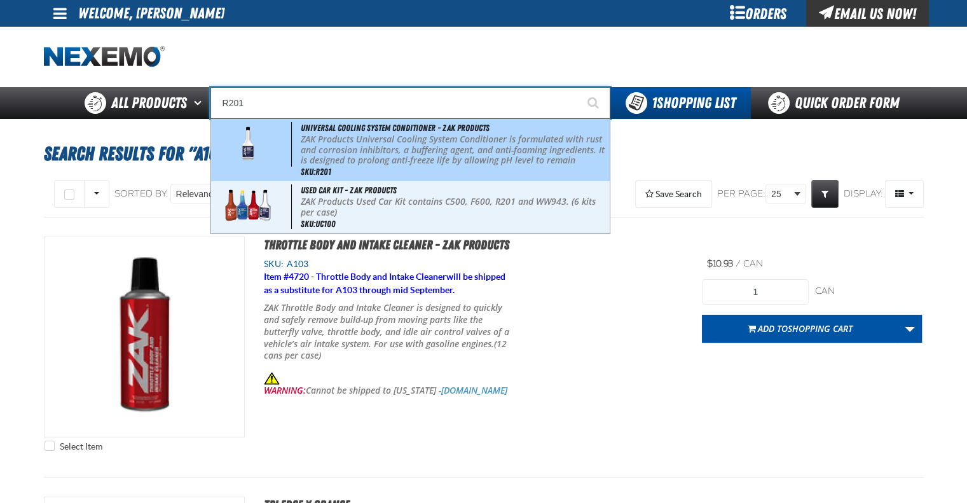
click at [355, 146] on p "ZAK Products Universal Cooling System Conditioner is formulated with rust and c…" at bounding box center [454, 160] width 306 height 53
type input "Universal Cooling System Conditioner - ZAK Products"
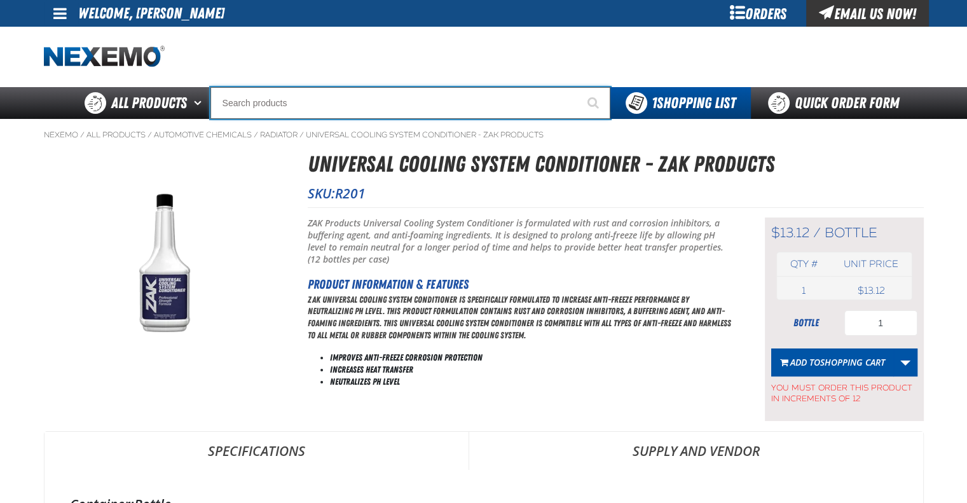
click at [318, 106] on input "Search" at bounding box center [410, 103] width 400 height 32
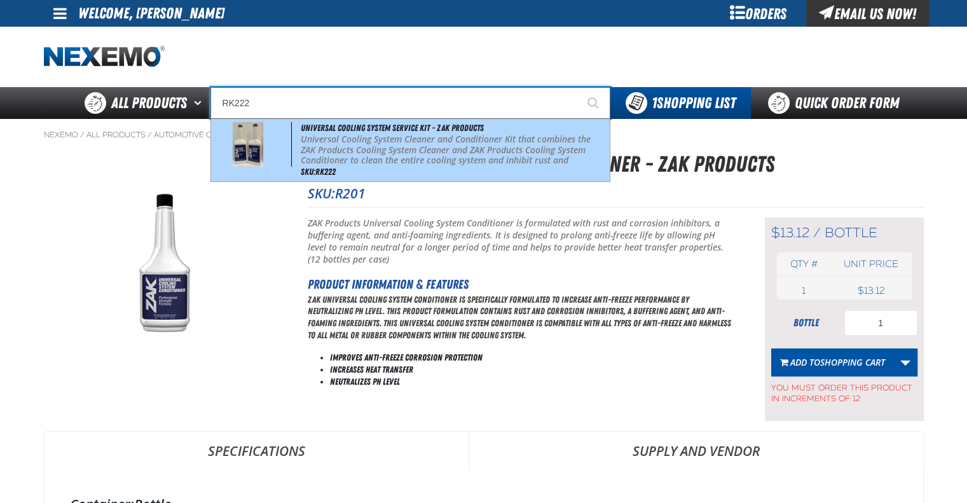
click at [391, 149] on p "Universal Cooling System Cleaner and Conditioner Kit that combines the ZAK Prod…" at bounding box center [454, 155] width 306 height 43
type input "Universal Cooling System Service Kit - ZAK Products"
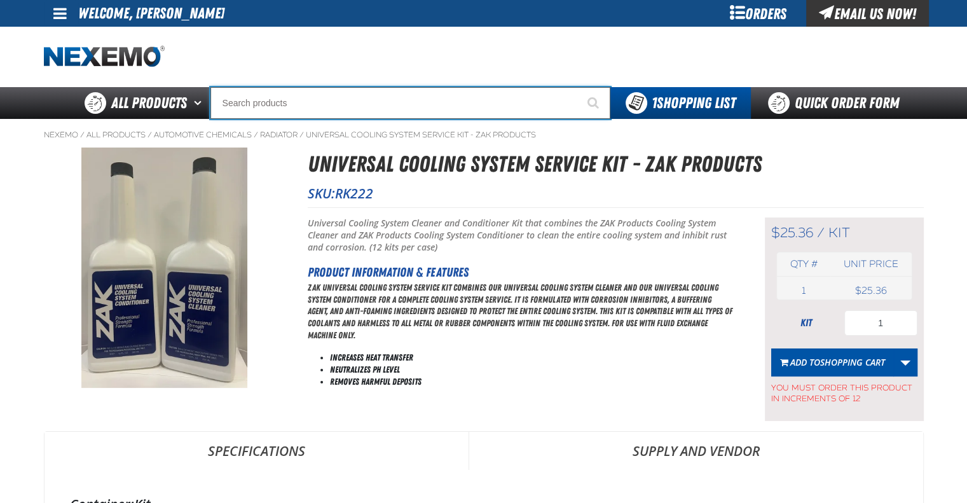
click at [361, 104] on input "Search" at bounding box center [410, 103] width 400 height 32
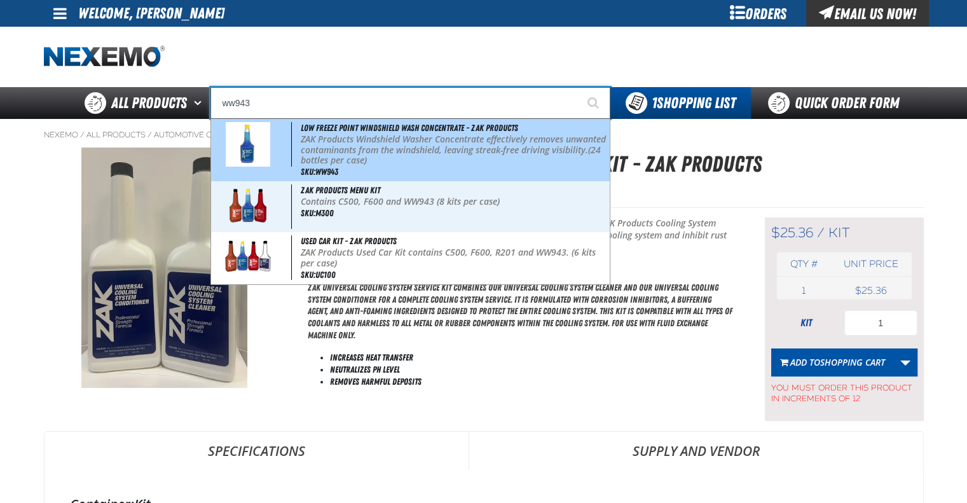
click at [388, 151] on p "ZAK Products Windshield Washer Concentrate effectively removes unwanted contami…" at bounding box center [454, 150] width 306 height 32
type input "Low Freeze Point Windshield Wash Concentrate - ZAK Products"
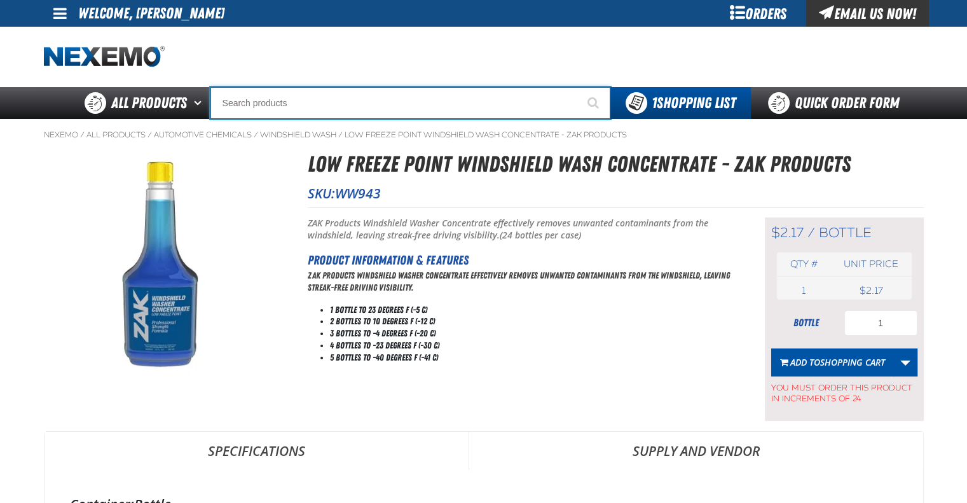
click at [312, 105] on input "Search" at bounding box center [410, 103] width 400 height 32
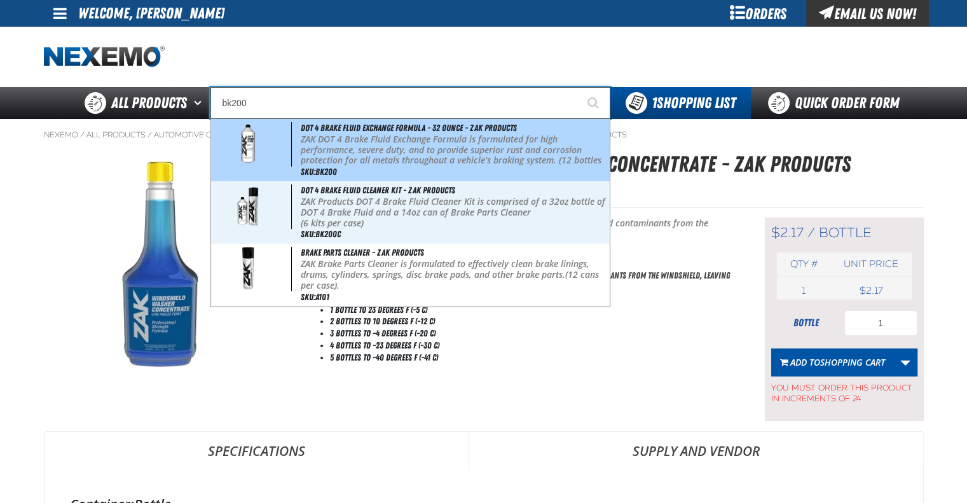
click at [331, 145] on p "ZAK DOT 4 Brake Fluid Exchange Formula is formulated for high performance, seve…" at bounding box center [454, 155] width 306 height 43
type input "DOT 4 Brake Fluid Exchange Formula - 32 Ounce - ZAK Products"
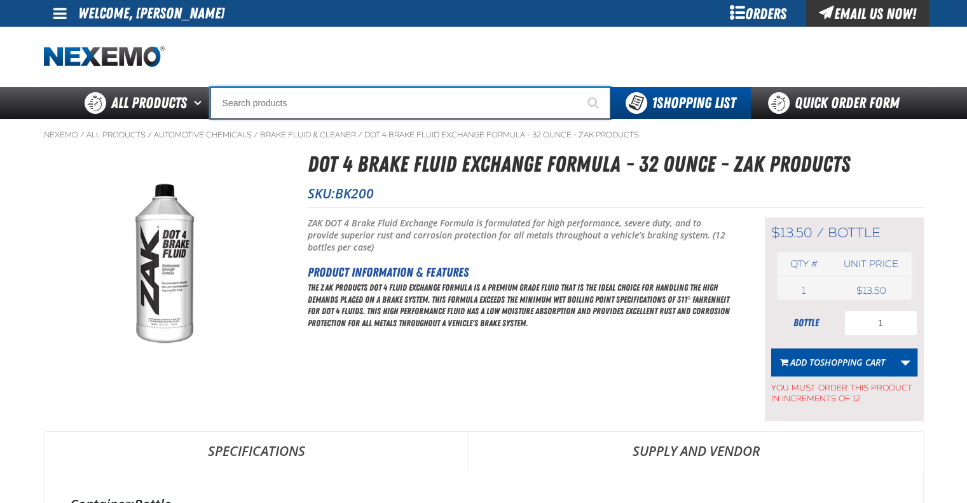
click at [380, 109] on input "Search" at bounding box center [410, 103] width 400 height 32
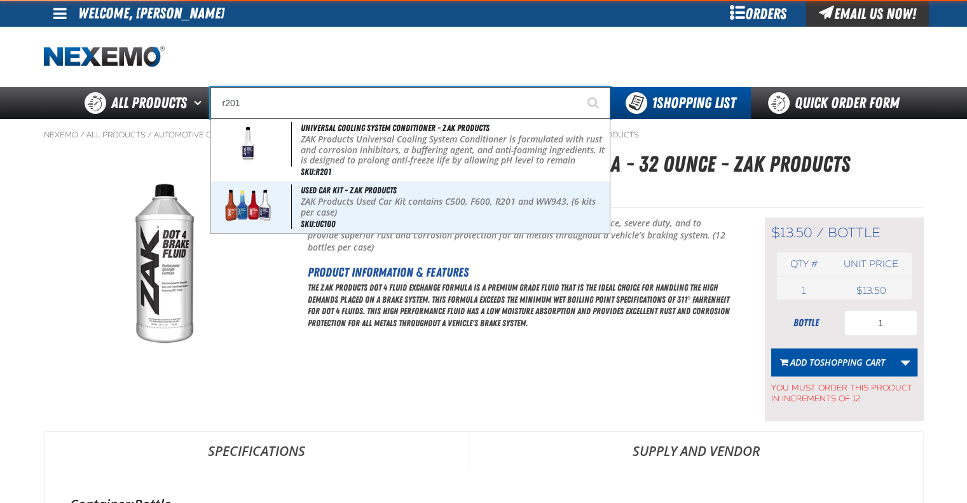
type input "r201"
click at [578, 87] on button "Start Searching" at bounding box center [594, 103] width 32 height 32
